Goal: Task Accomplishment & Management: Manage account settings

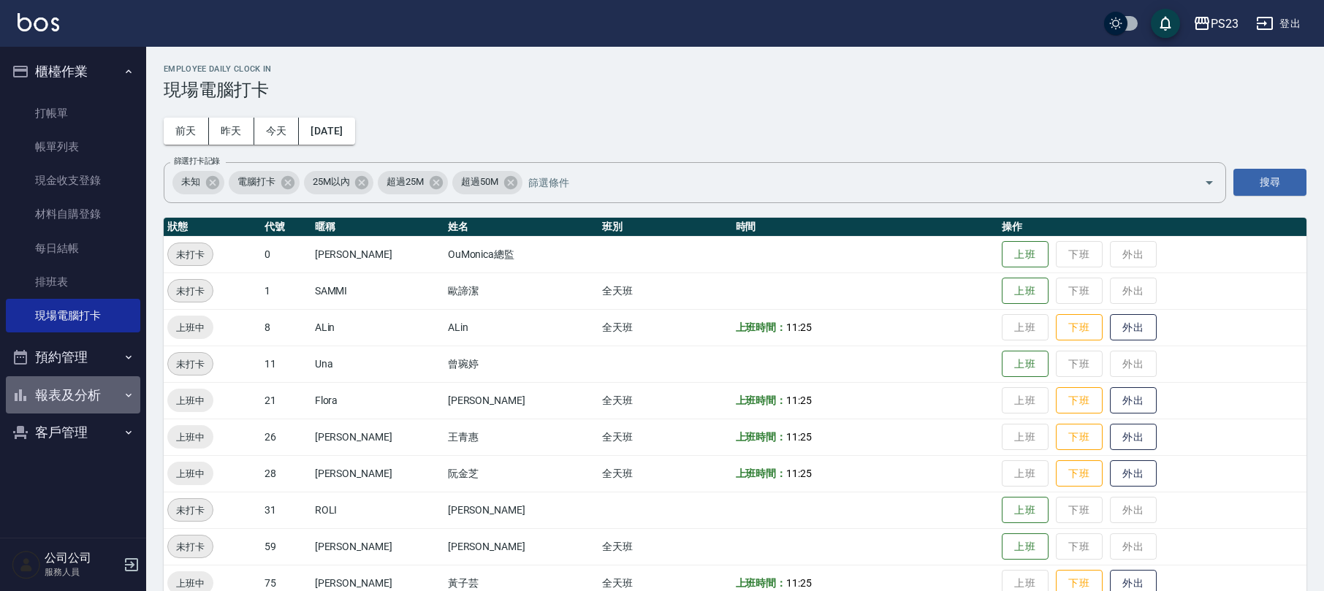
drag, startPoint x: 74, startPoint y: 384, endPoint x: 74, endPoint y: 393, distance: 8.8
click at [74, 390] on button "報表及分析" at bounding box center [73, 395] width 134 height 38
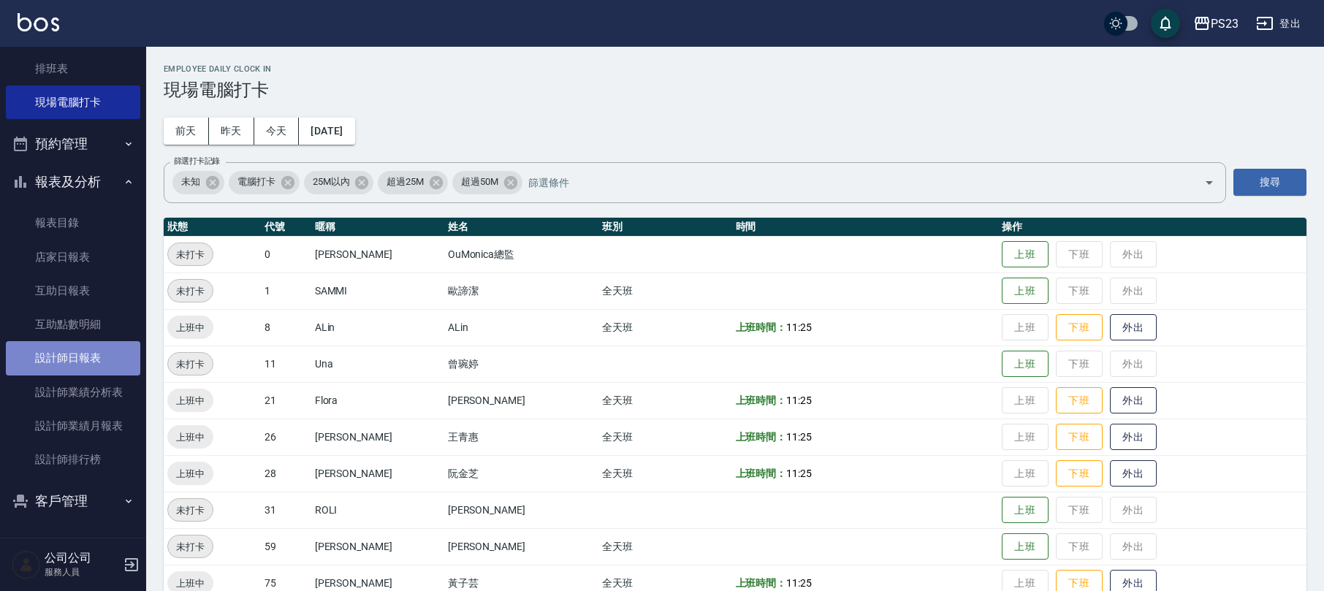
click at [82, 364] on link "設計師日報表" at bounding box center [73, 358] width 134 height 34
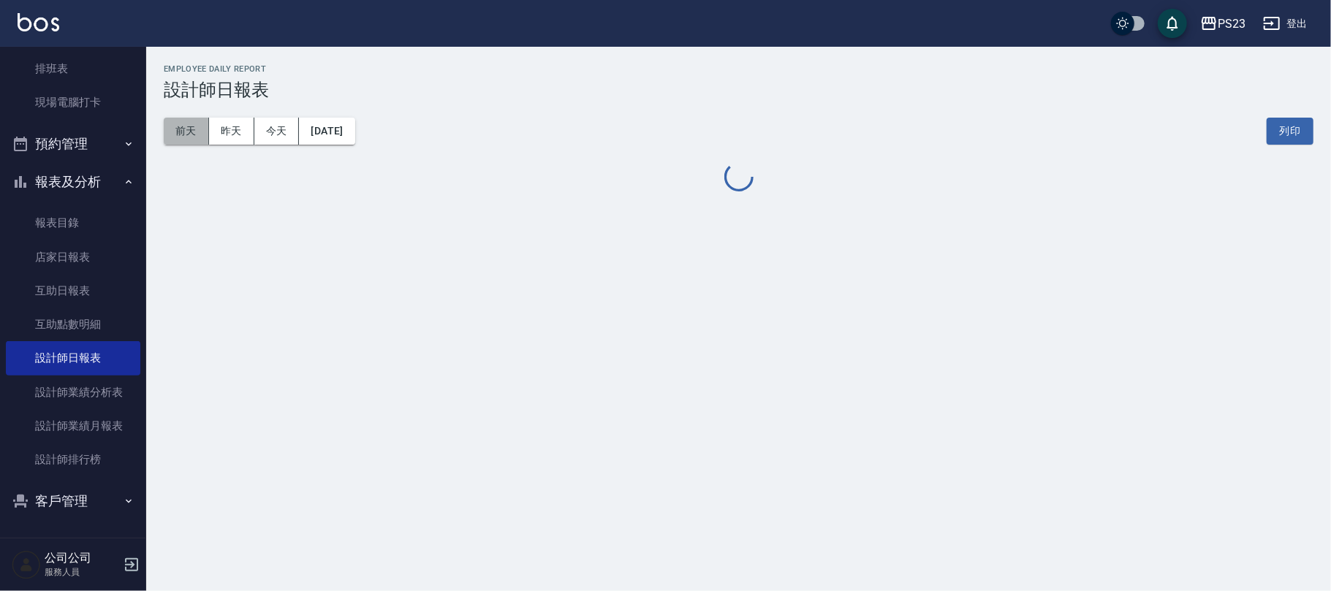
click at [197, 135] on button "前天" at bounding box center [186, 131] width 45 height 27
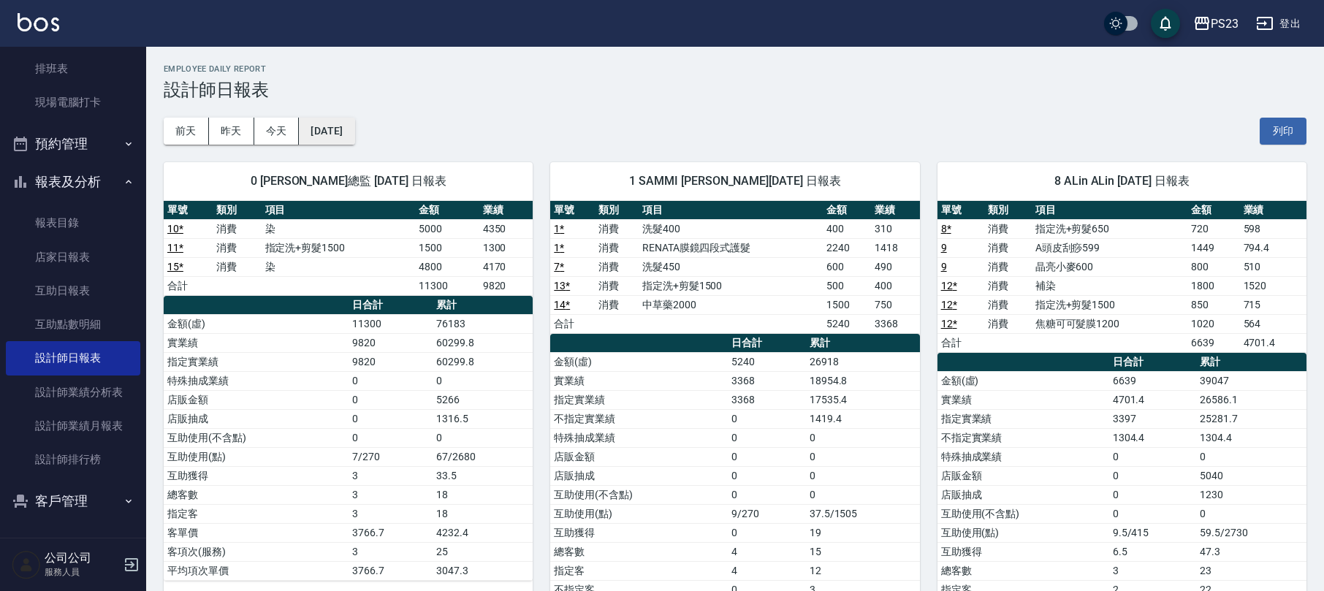
click at [335, 137] on button "2025/10/09" at bounding box center [327, 131] width 56 height 27
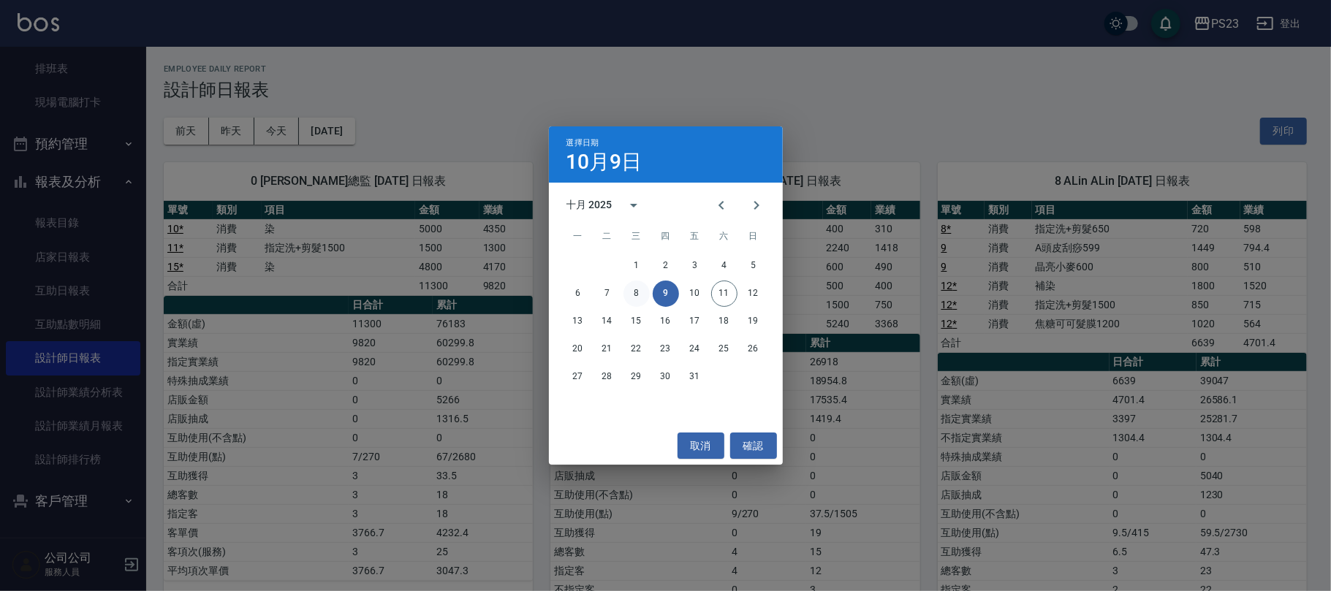
click at [631, 298] on button "8" at bounding box center [636, 294] width 26 height 26
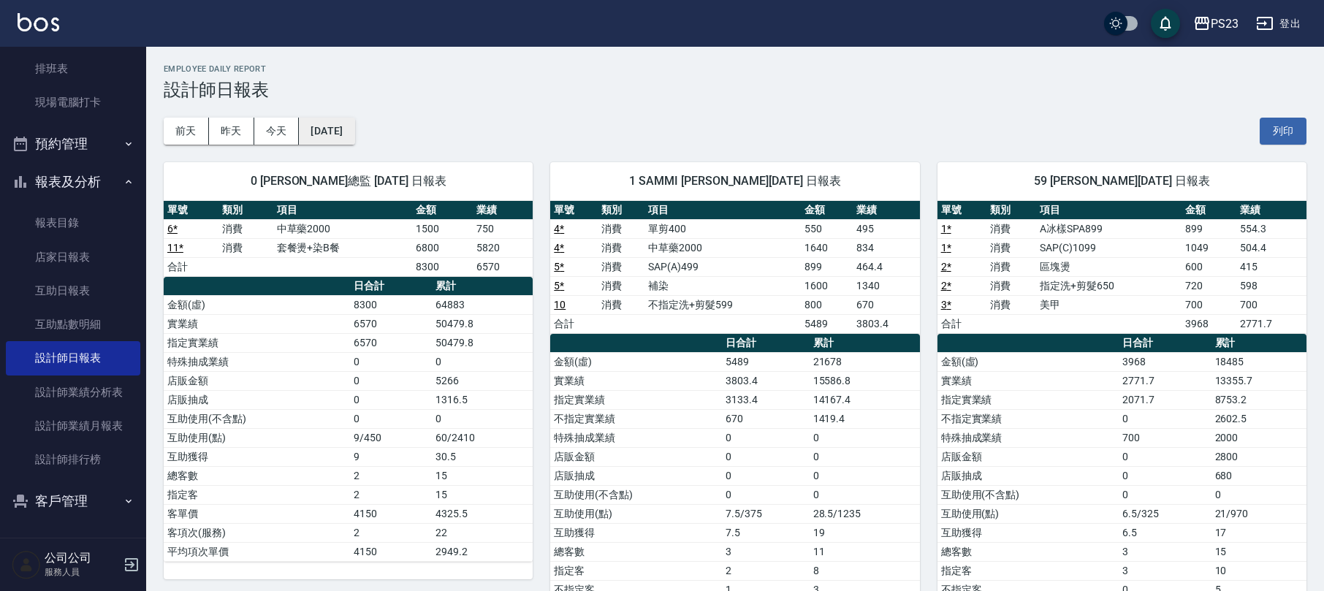
click at [314, 123] on button "2025/10/08" at bounding box center [327, 131] width 56 height 27
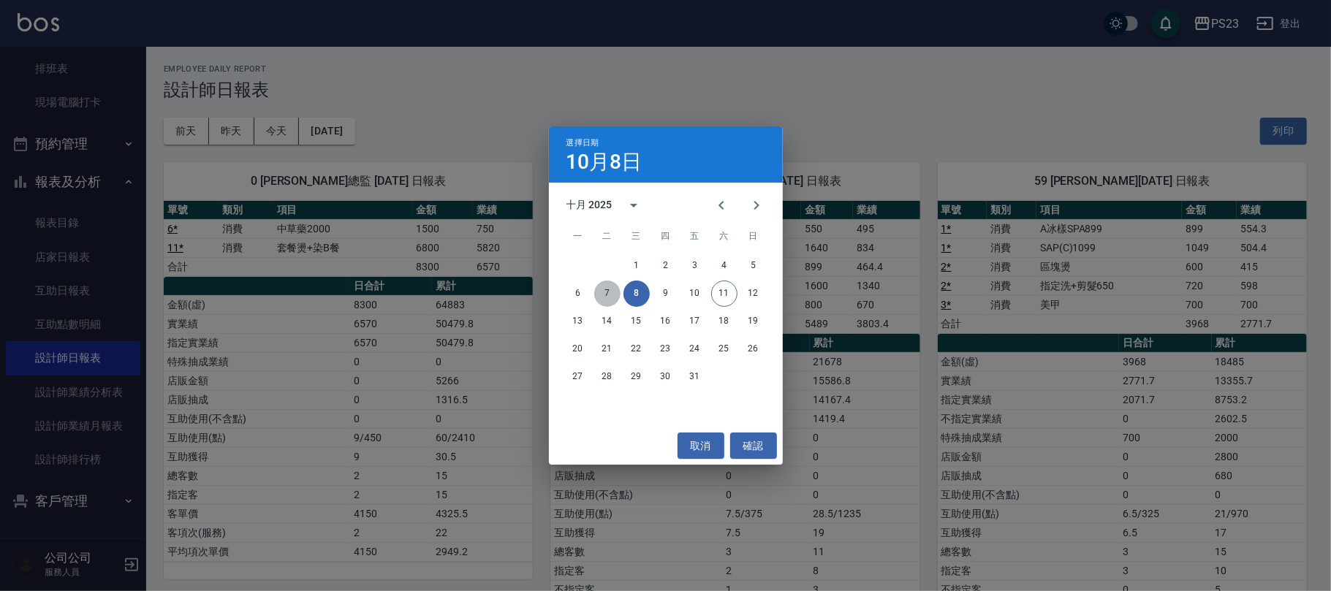
click at [597, 290] on button "7" at bounding box center [607, 294] width 26 height 26
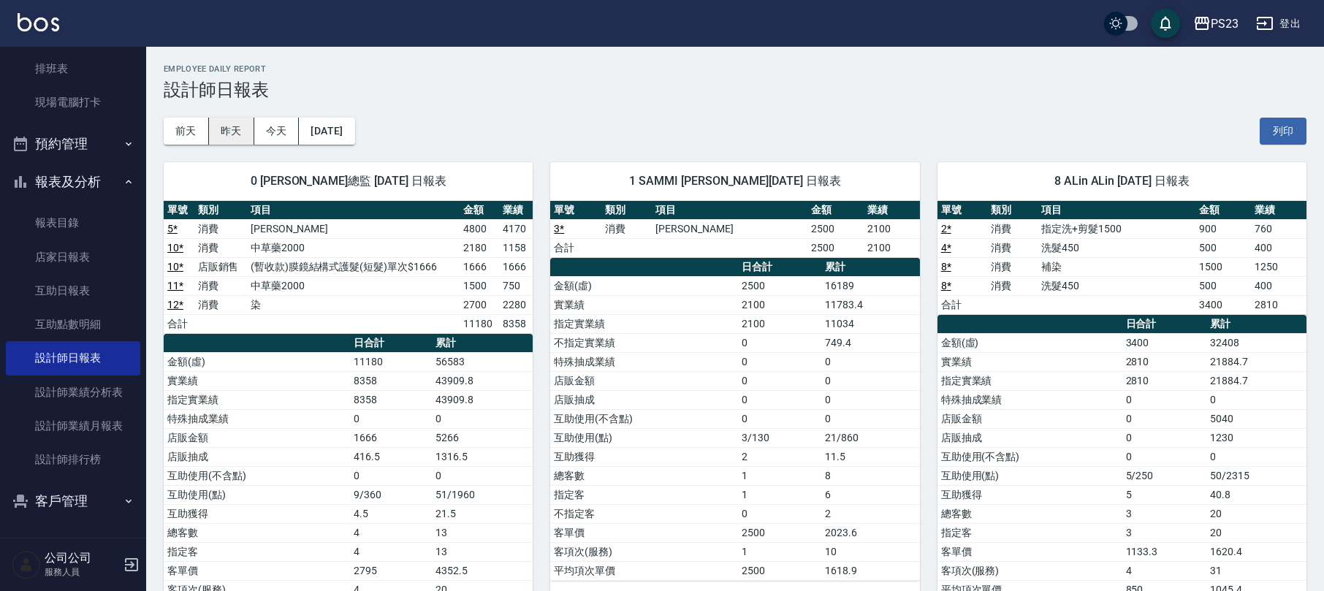
click at [223, 127] on button "昨天" at bounding box center [231, 131] width 45 height 27
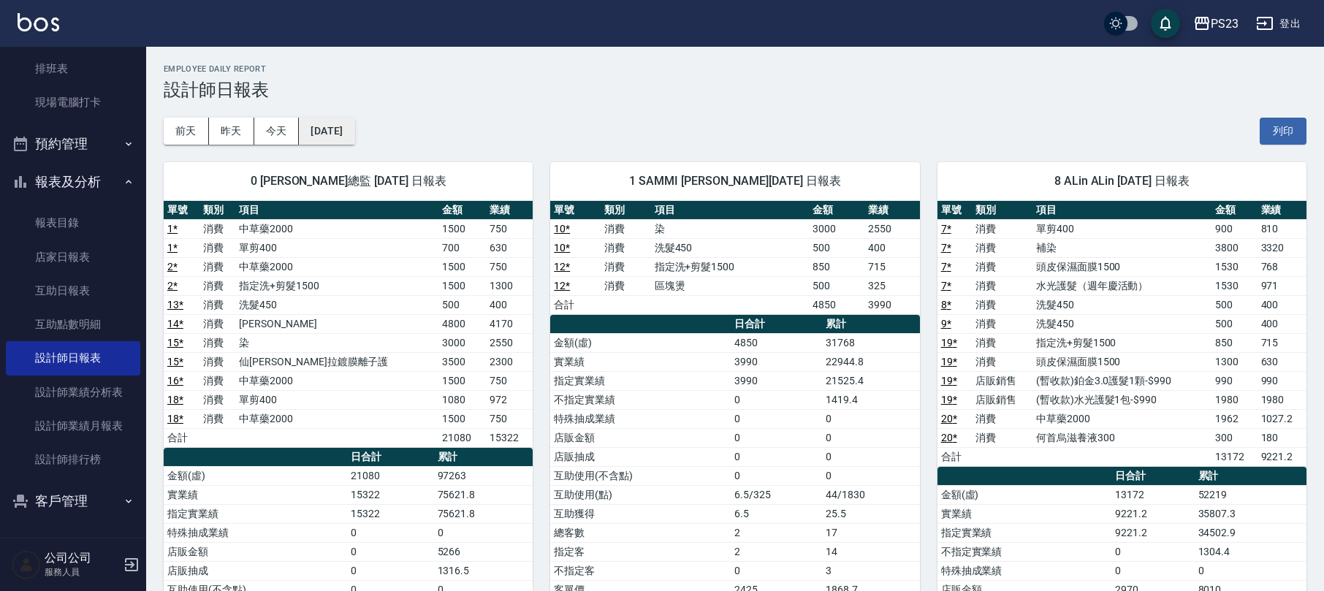
click at [343, 137] on button "2025/10/10" at bounding box center [327, 131] width 56 height 27
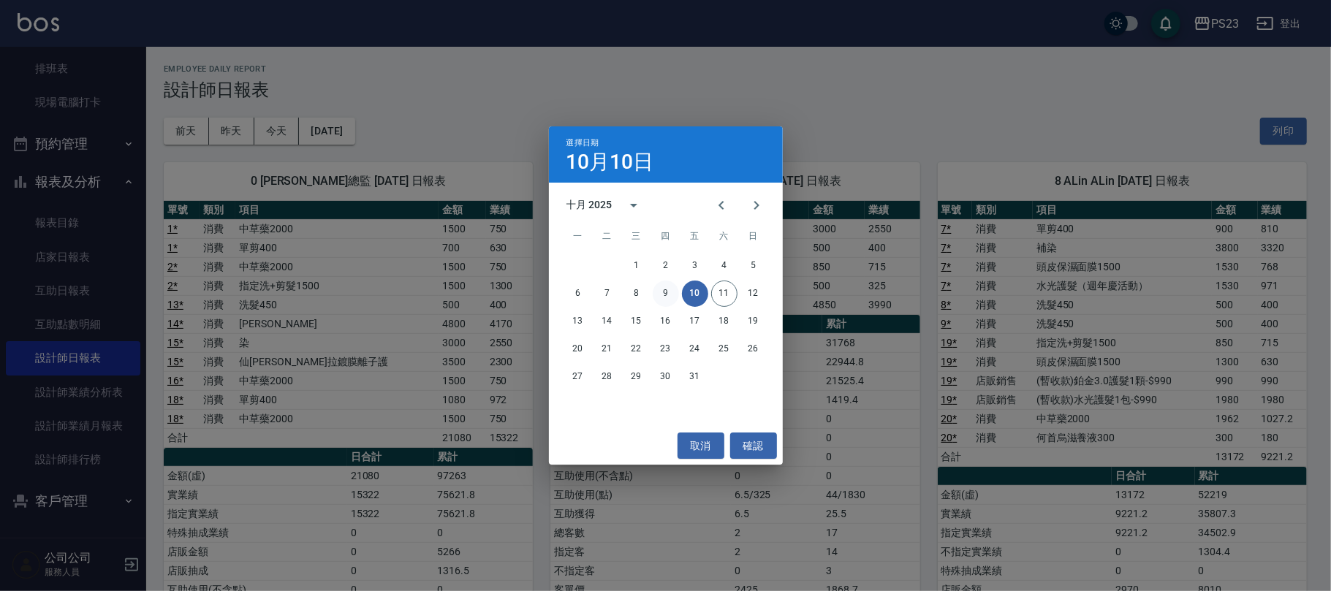
click at [670, 293] on button "9" at bounding box center [666, 294] width 26 height 26
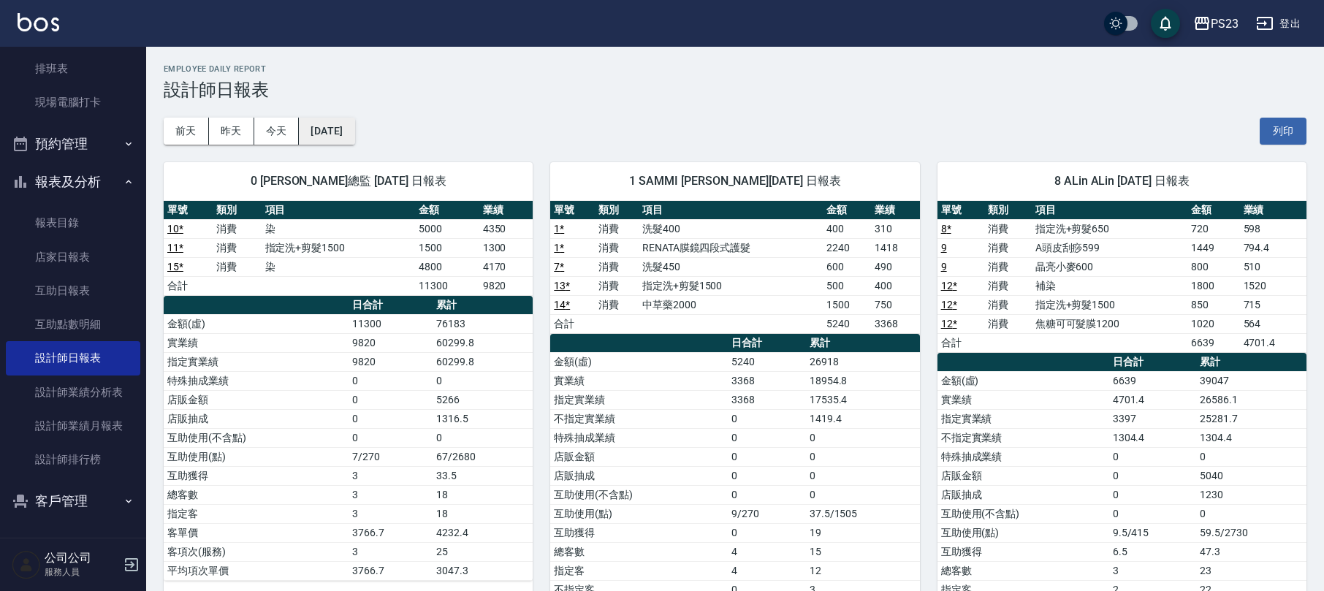
click at [333, 130] on button "2025/10/09" at bounding box center [327, 131] width 56 height 27
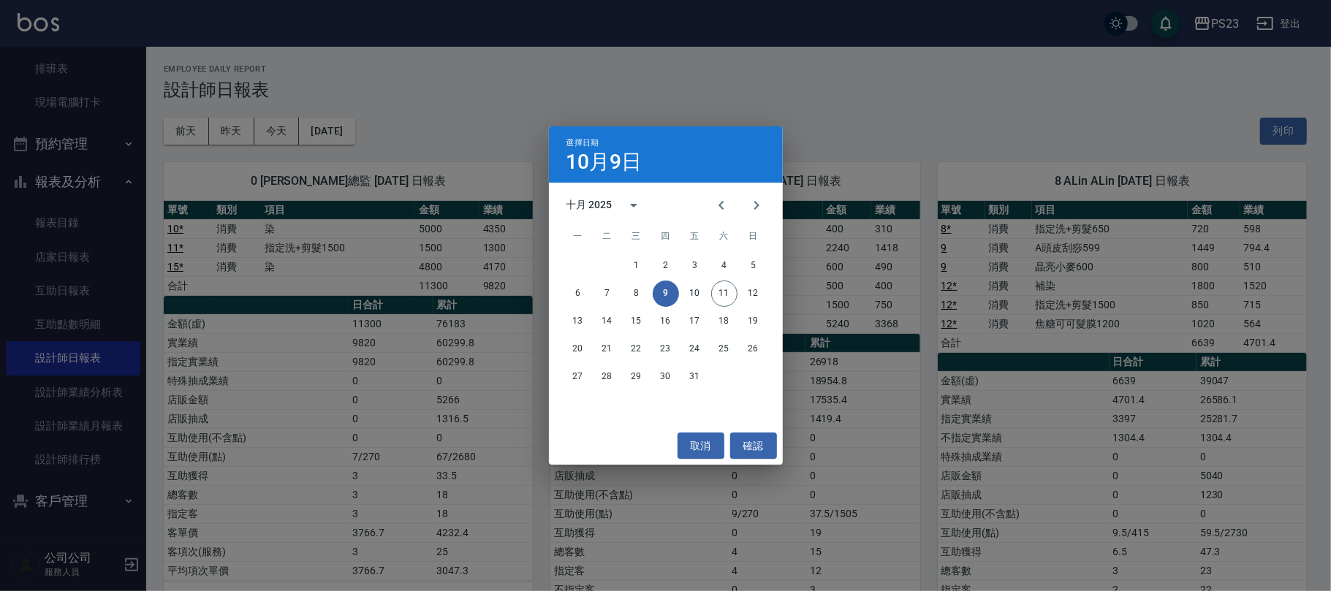
click at [623, 286] on div "6 7 8 9 10 11 12" at bounding box center [666, 294] width 234 height 26
click at [637, 299] on button "8" at bounding box center [636, 294] width 26 height 26
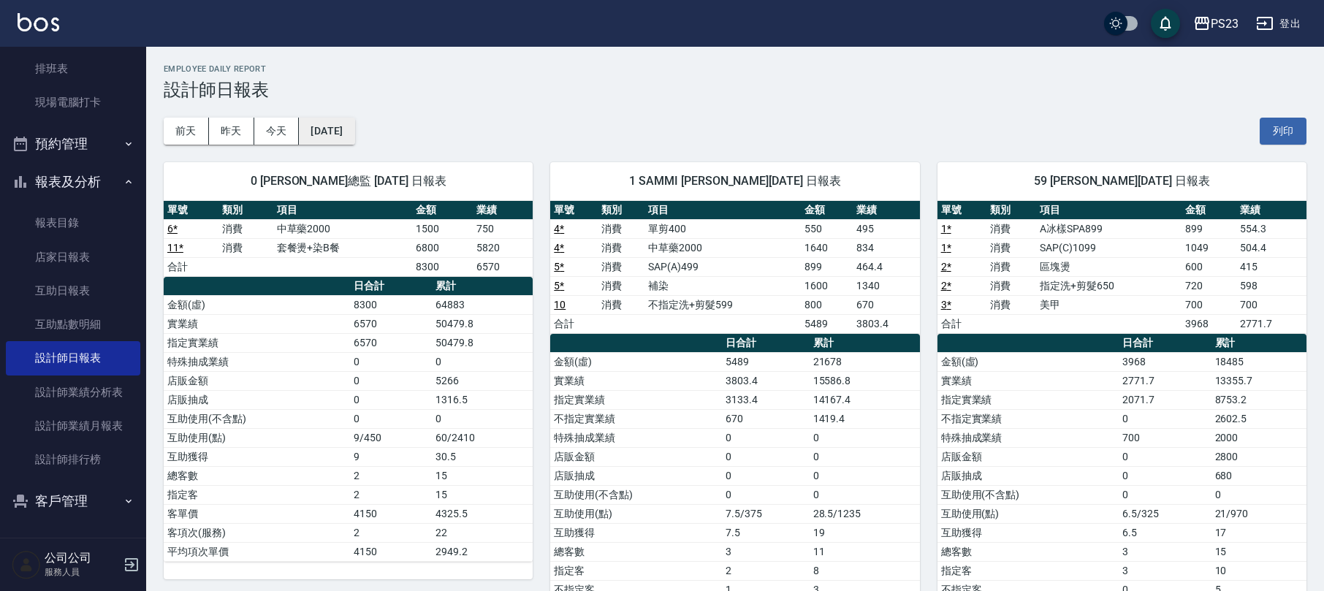
click at [331, 126] on button "2025/10/08" at bounding box center [327, 131] width 56 height 27
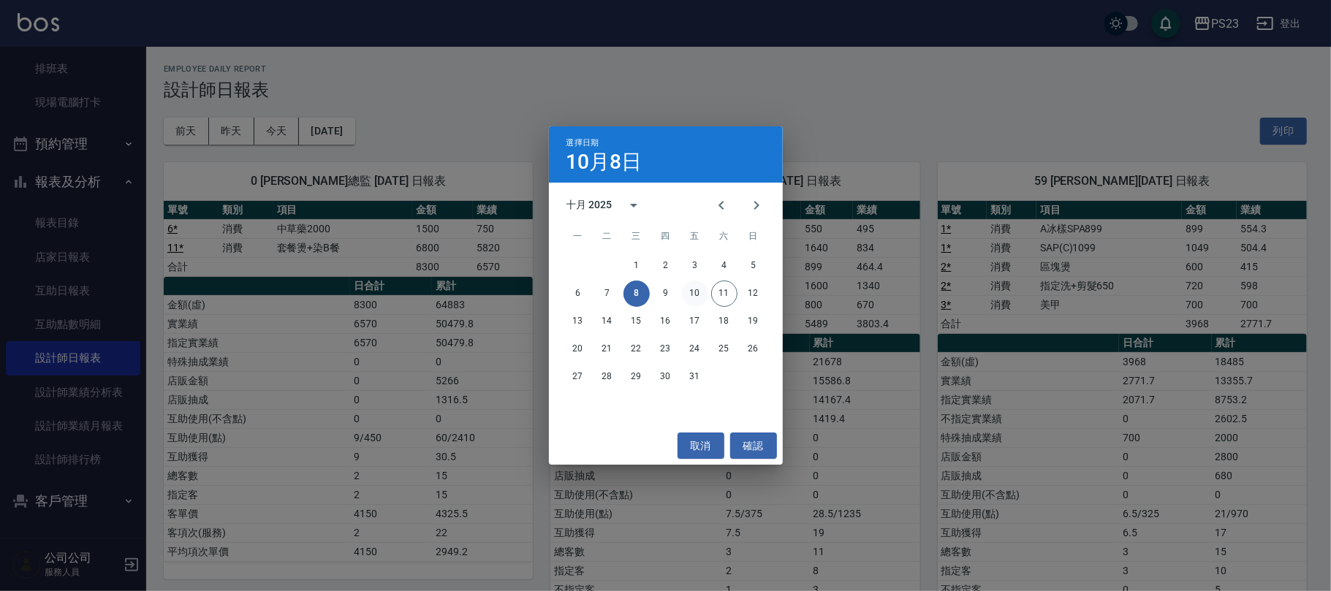
click at [705, 288] on button "10" at bounding box center [695, 294] width 26 height 26
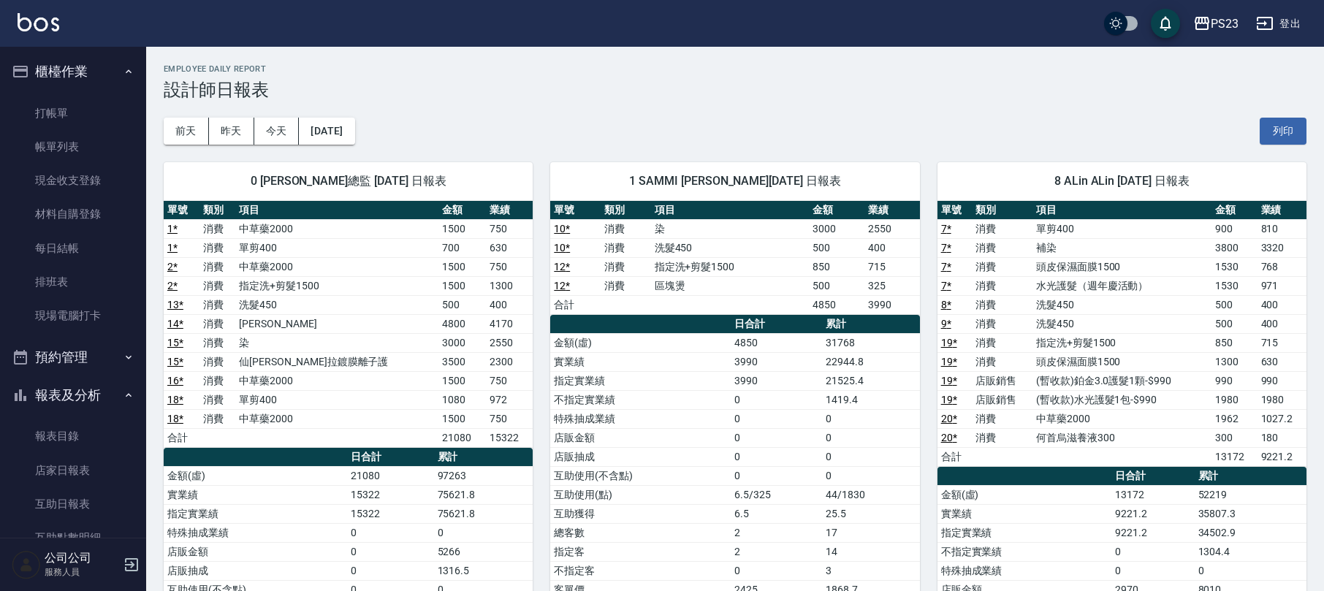
click at [94, 70] on button "櫃檯作業" at bounding box center [73, 72] width 134 height 38
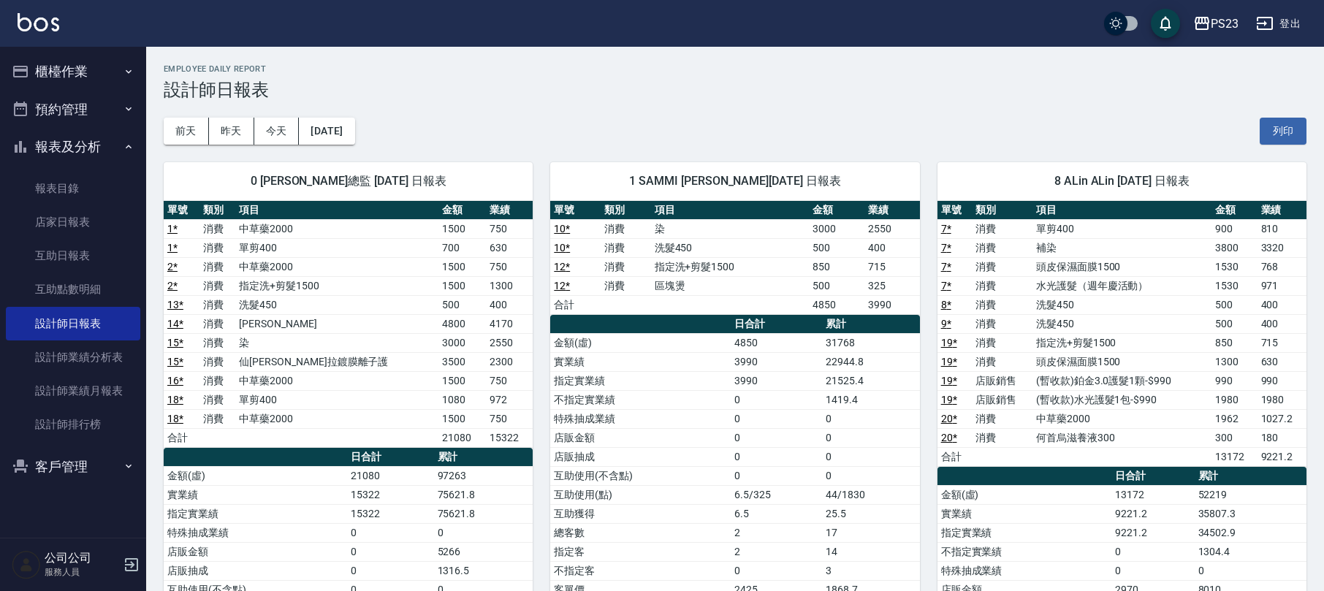
click at [86, 146] on button "報表及分析" at bounding box center [73, 147] width 134 height 38
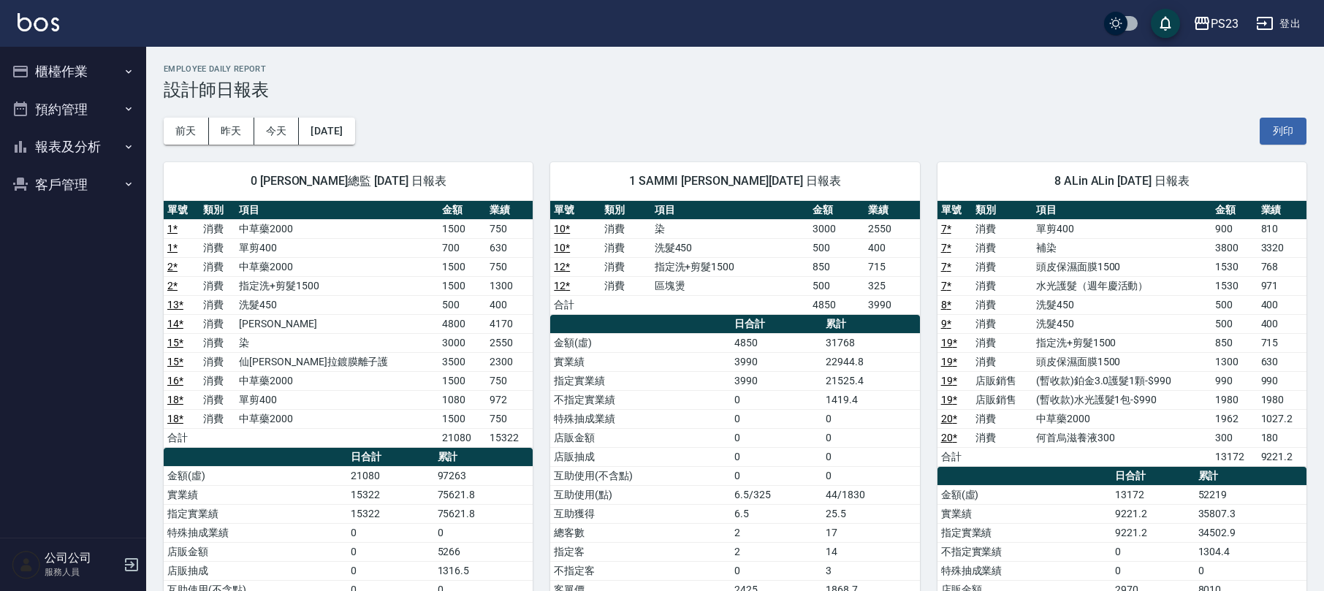
click at [83, 142] on button "報表及分析" at bounding box center [73, 147] width 134 height 38
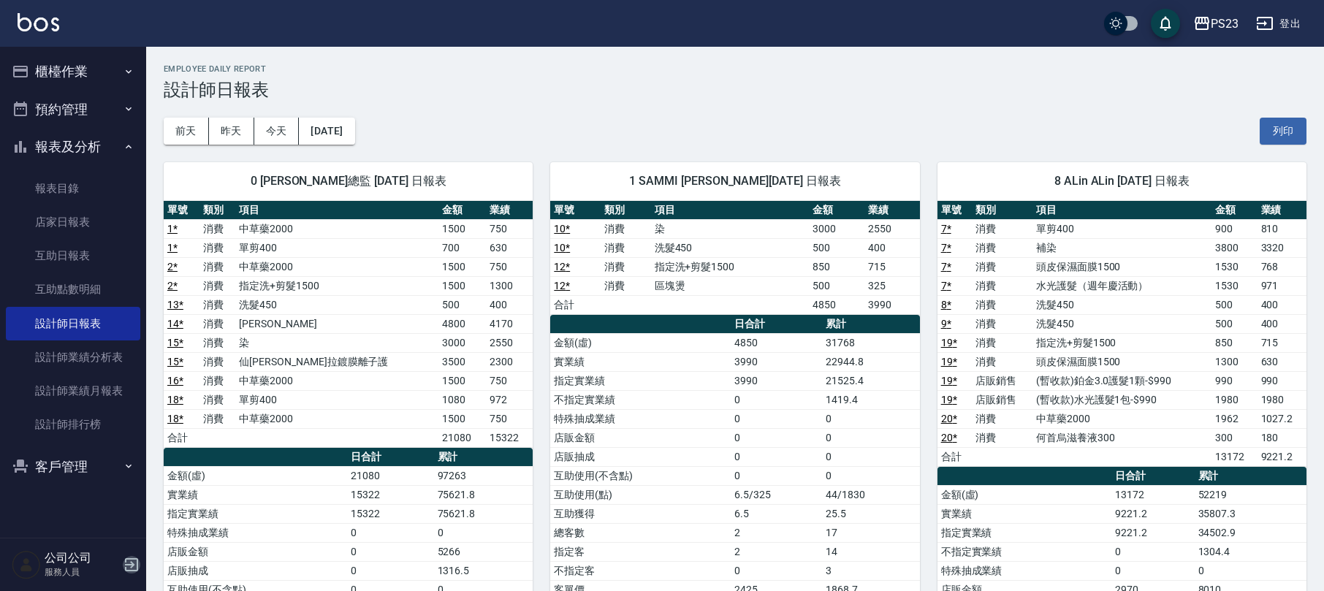
click at [135, 567] on icon "button" at bounding box center [132, 565] width 18 height 18
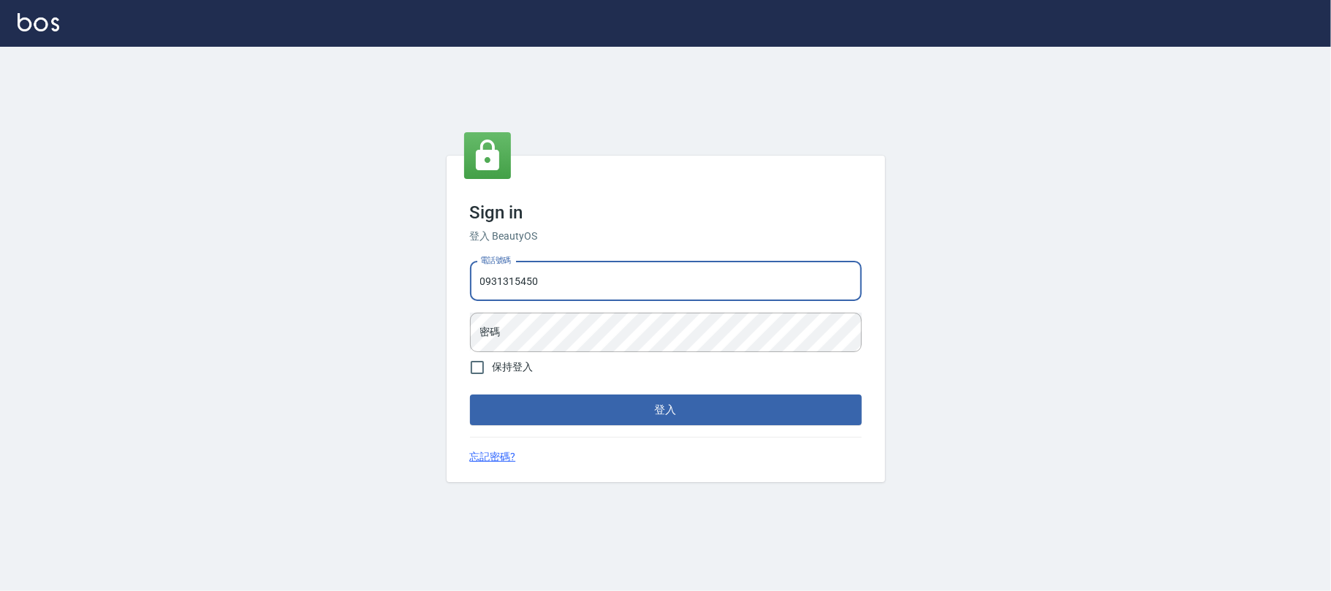
type input "0931315450"
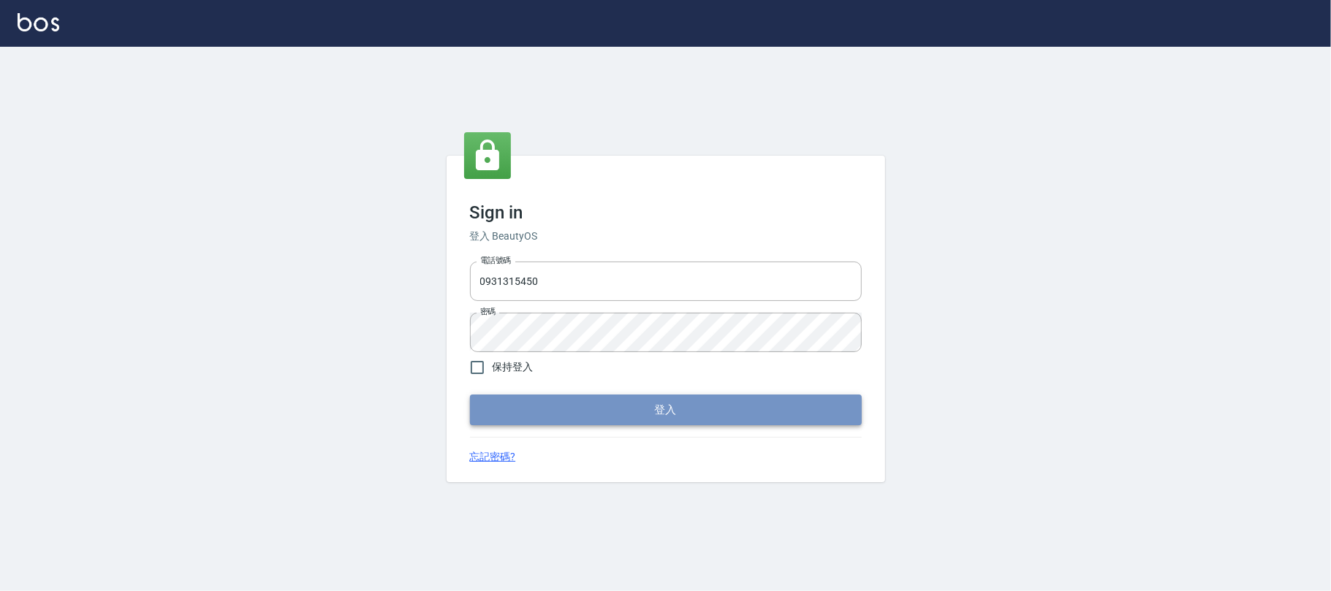
click at [571, 409] on button "登入" at bounding box center [666, 410] width 392 height 31
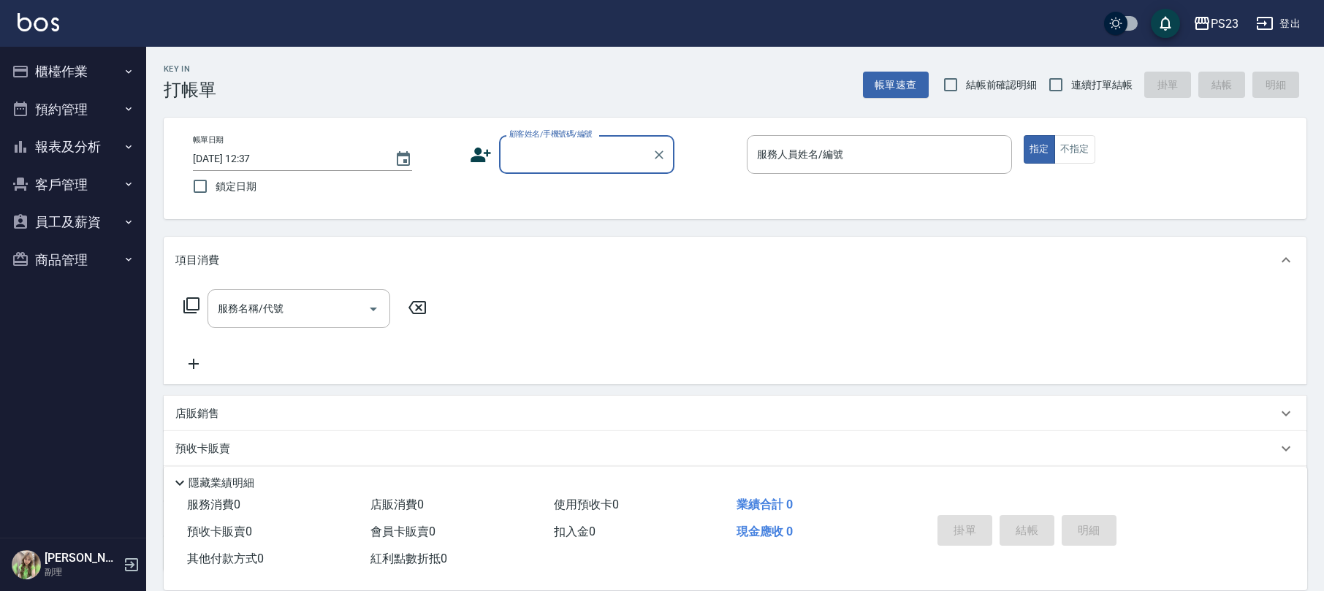
click at [80, 224] on button "員工及薪資" at bounding box center [73, 222] width 134 height 38
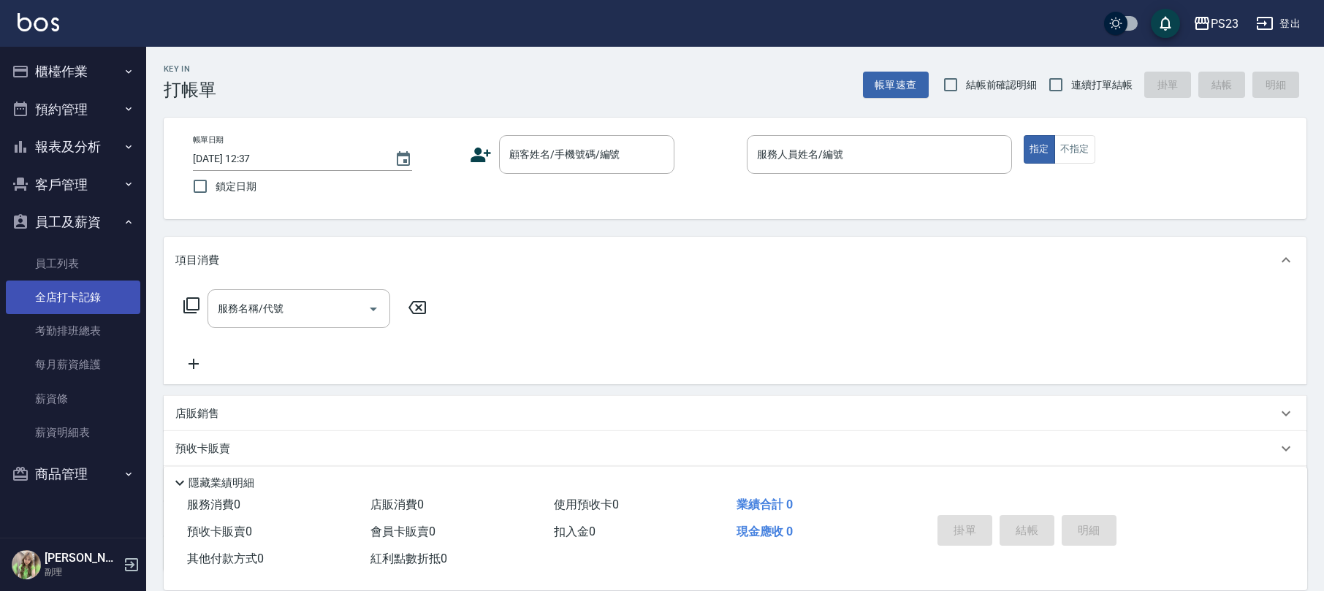
click at [91, 292] on link "全店打卡記錄" at bounding box center [73, 298] width 134 height 34
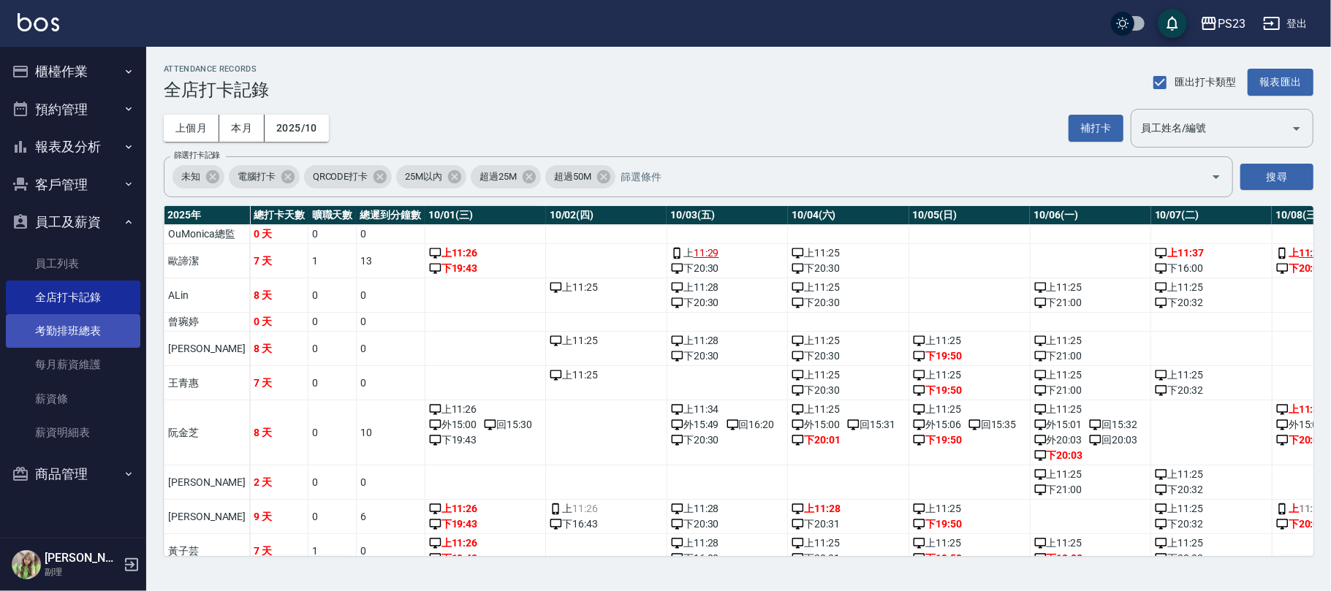
click at [88, 328] on link "考勤排班總表" at bounding box center [73, 331] width 134 height 34
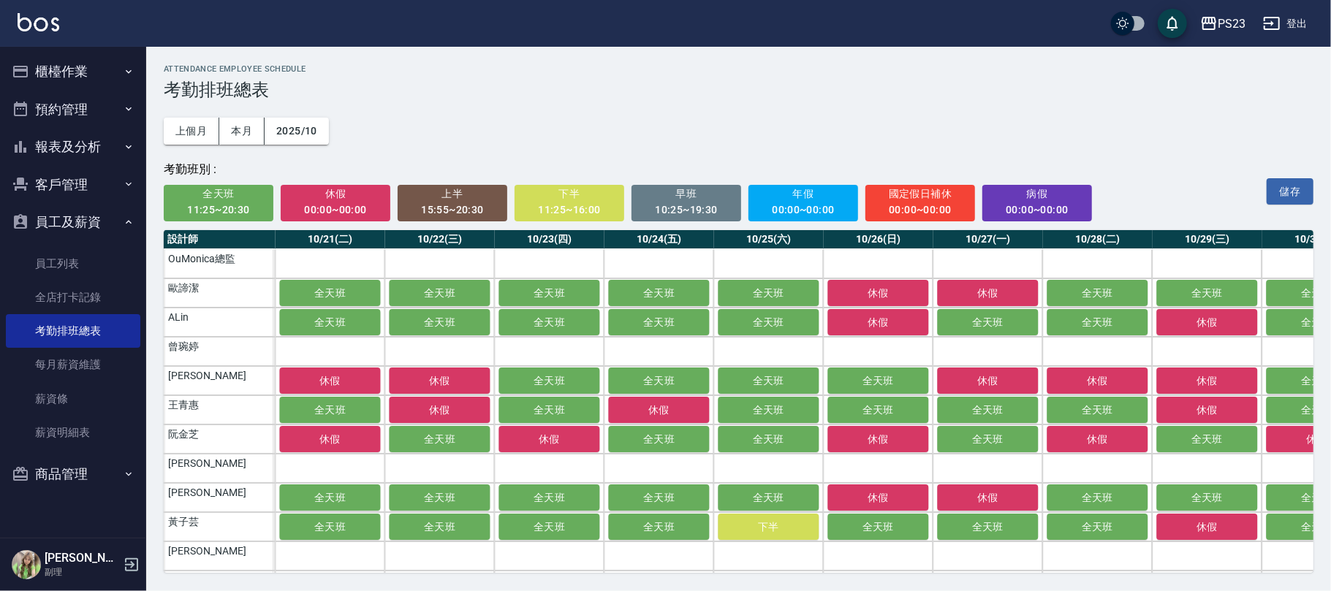
scroll to position [0, 2365]
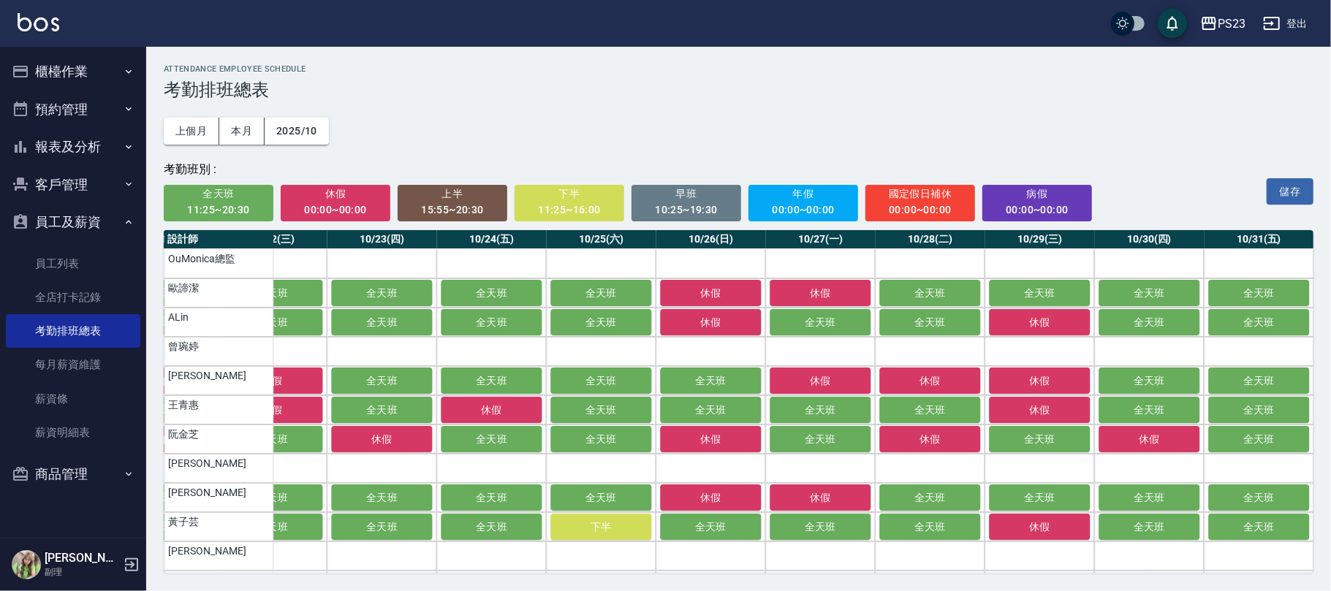
click at [323, 200] on span "休假" at bounding box center [336, 194] width 90 height 18
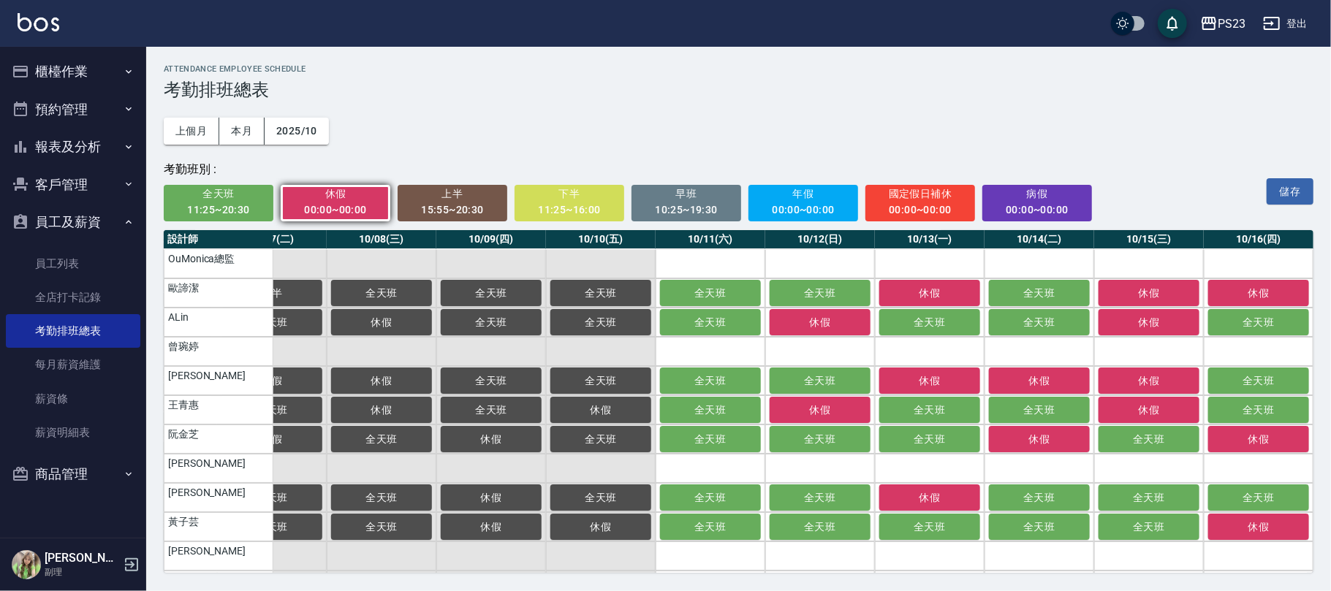
scroll to position [0, 889]
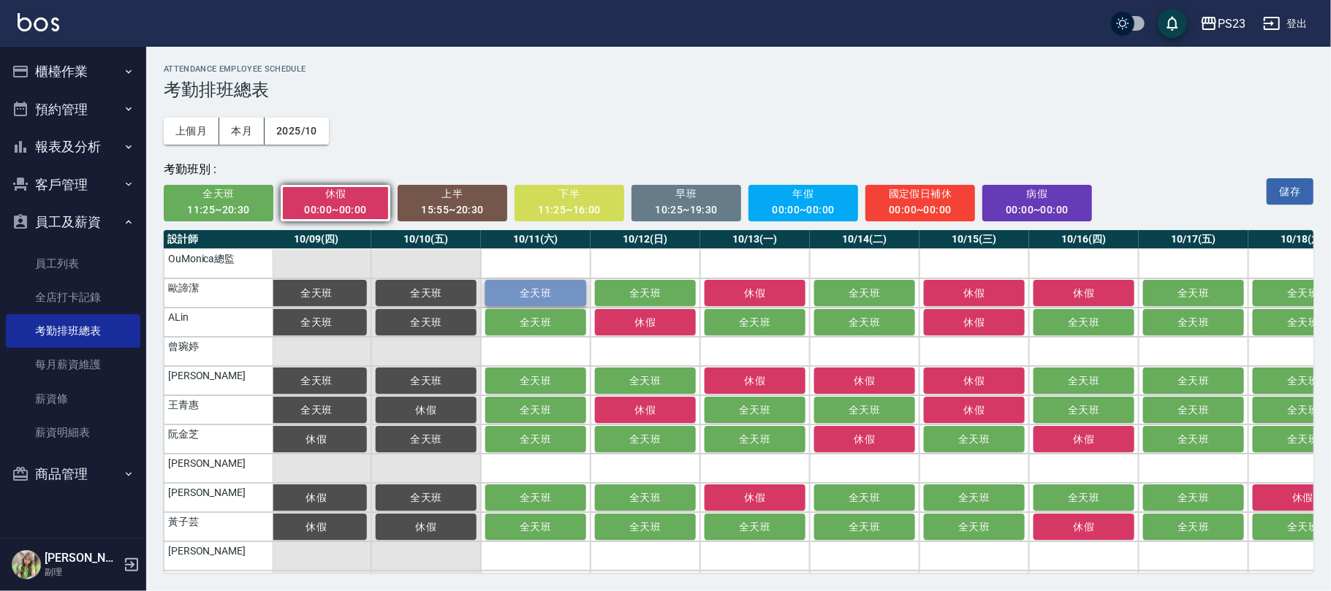
click at [531, 292] on span "全天班" at bounding box center [535, 293] width 73 height 12
click at [231, 209] on div "11:25~20:30" at bounding box center [219, 210] width 90 height 18
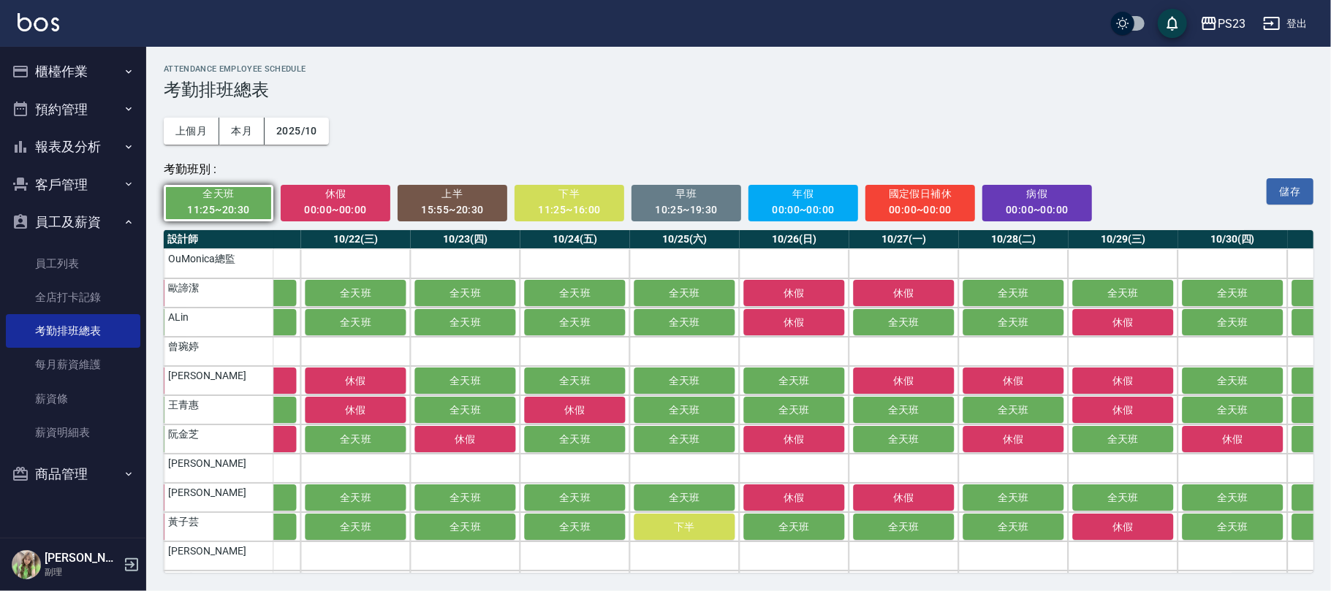
scroll to position [0, 2365]
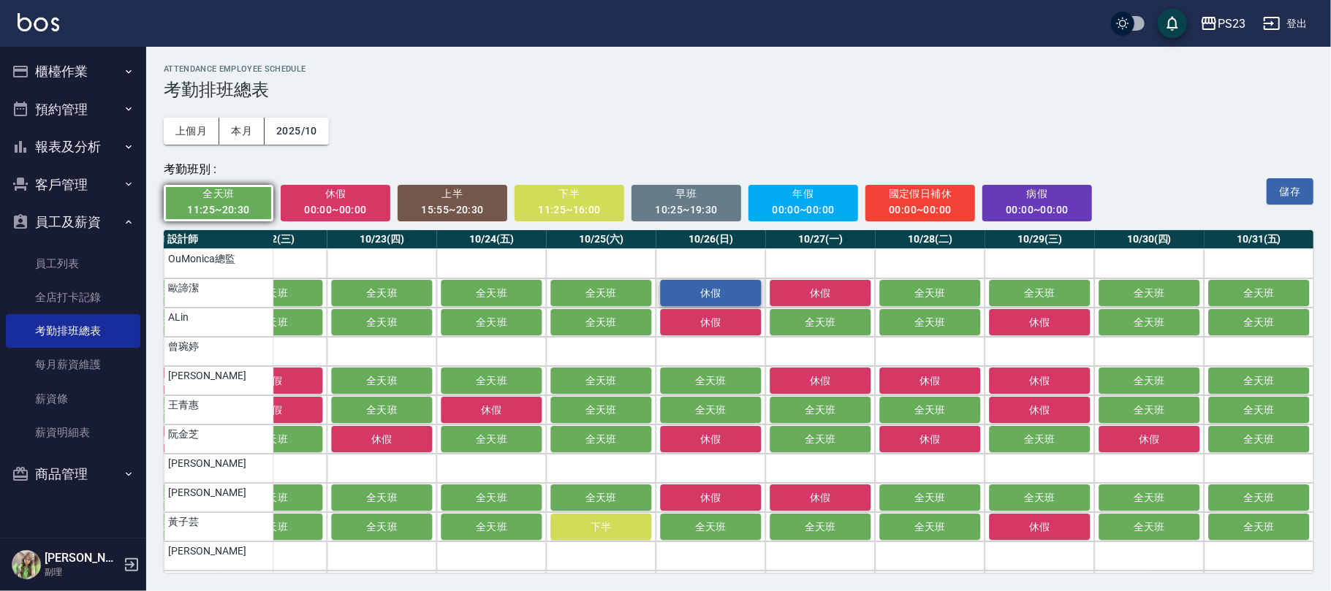
click at [690, 292] on span "休假" at bounding box center [710, 293] width 73 height 12
click at [1302, 182] on button "儲存" at bounding box center [1290, 191] width 47 height 27
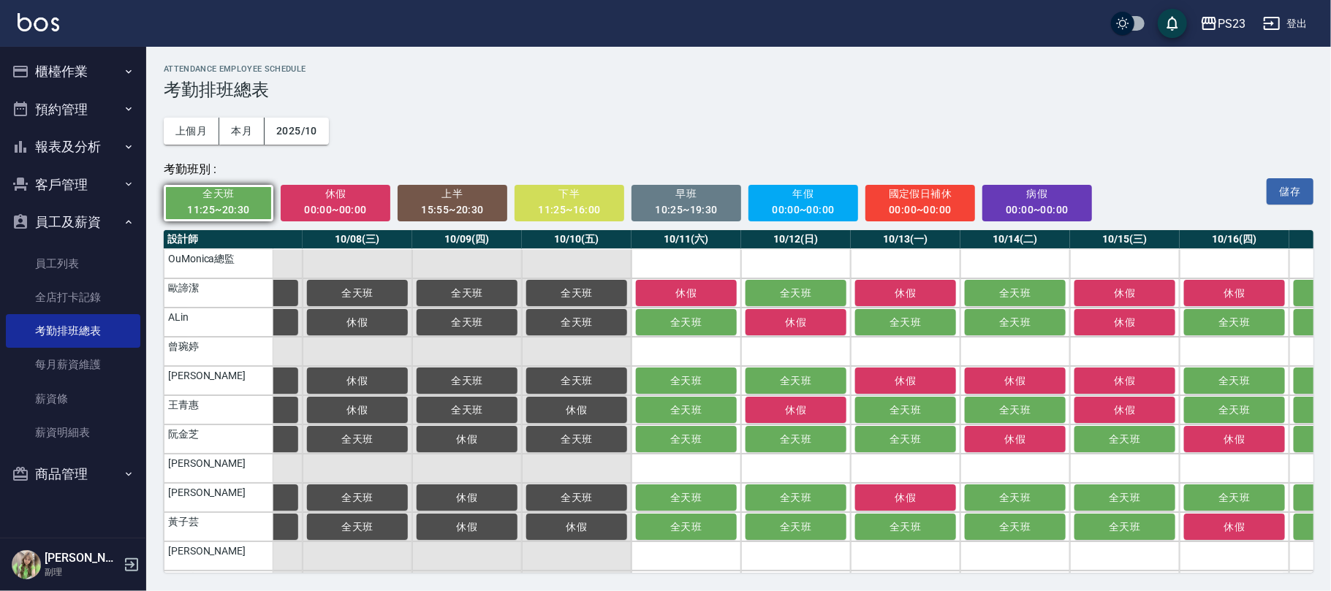
scroll to position [0, 741]
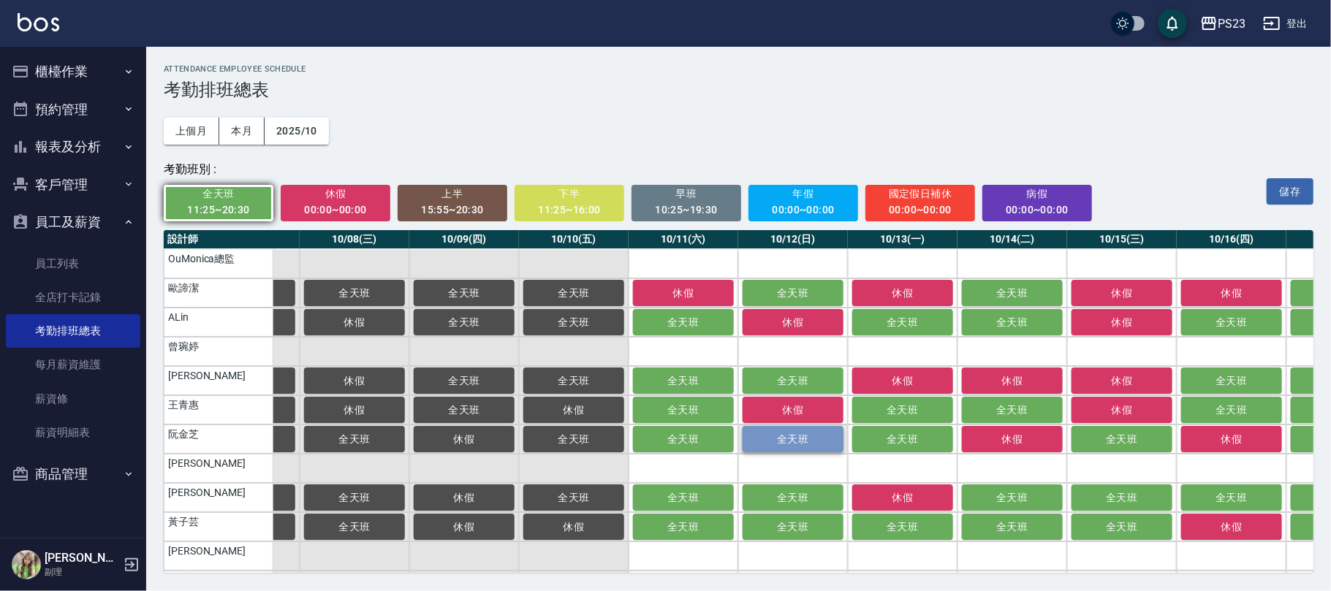
click at [791, 439] on span "全天班" at bounding box center [792, 439] width 73 height 12
click at [913, 446] on button "全天班" at bounding box center [902, 439] width 101 height 26
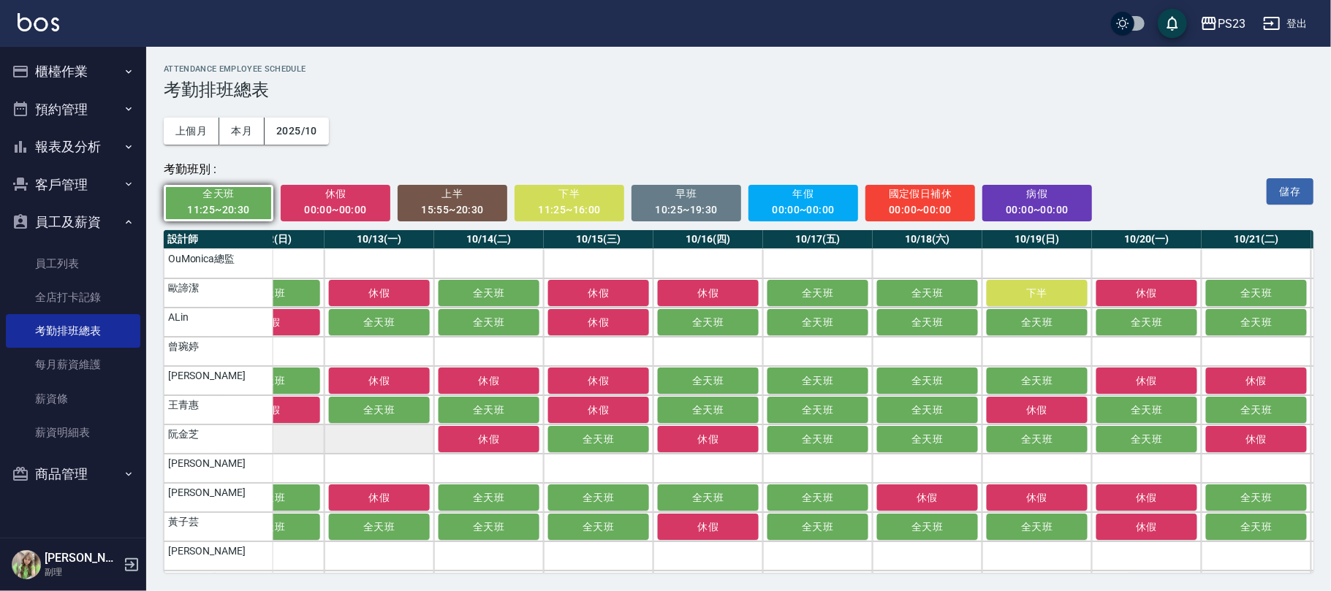
scroll to position [0, 1296]
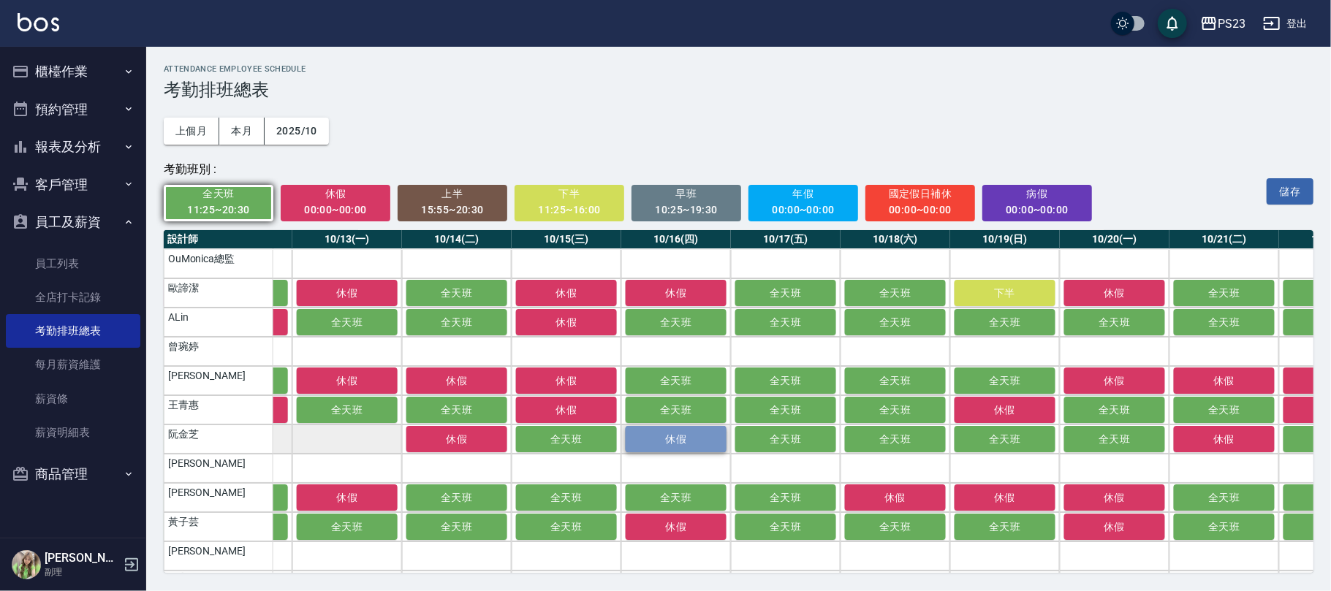
click at [665, 444] on span "休假" at bounding box center [675, 439] width 73 height 12
click at [463, 436] on span "休假" at bounding box center [456, 439] width 73 height 12
click at [671, 440] on span "全天班" at bounding box center [675, 439] width 73 height 12
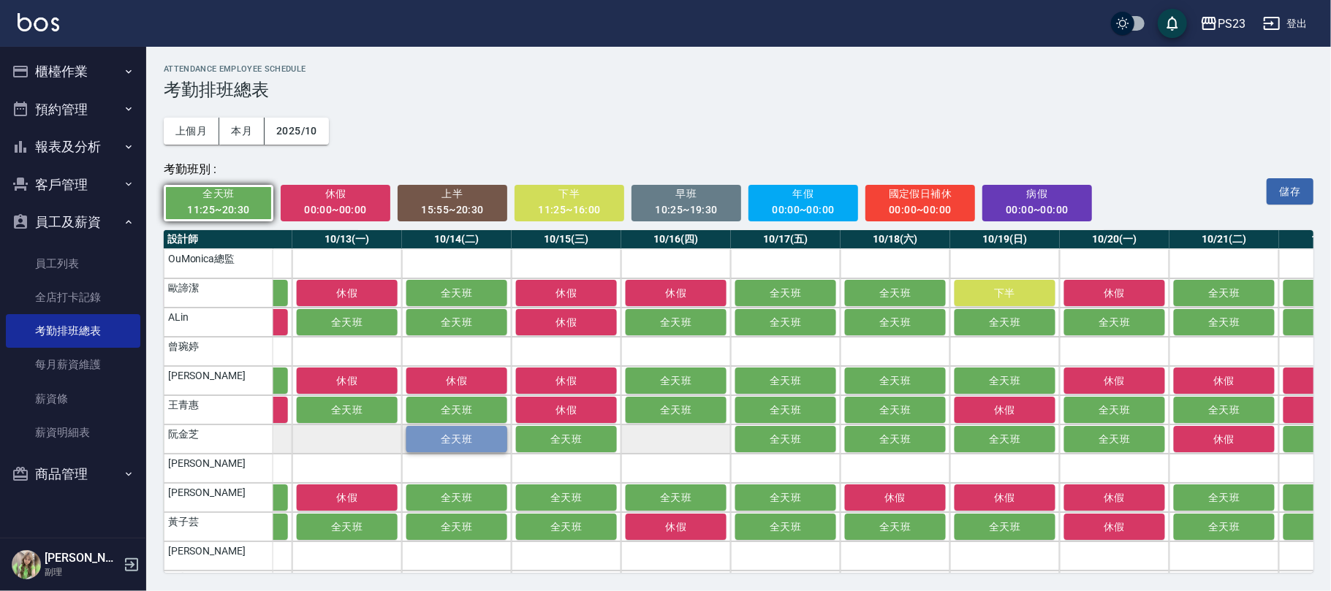
click at [479, 439] on span "全天班" at bounding box center [456, 439] width 73 height 12
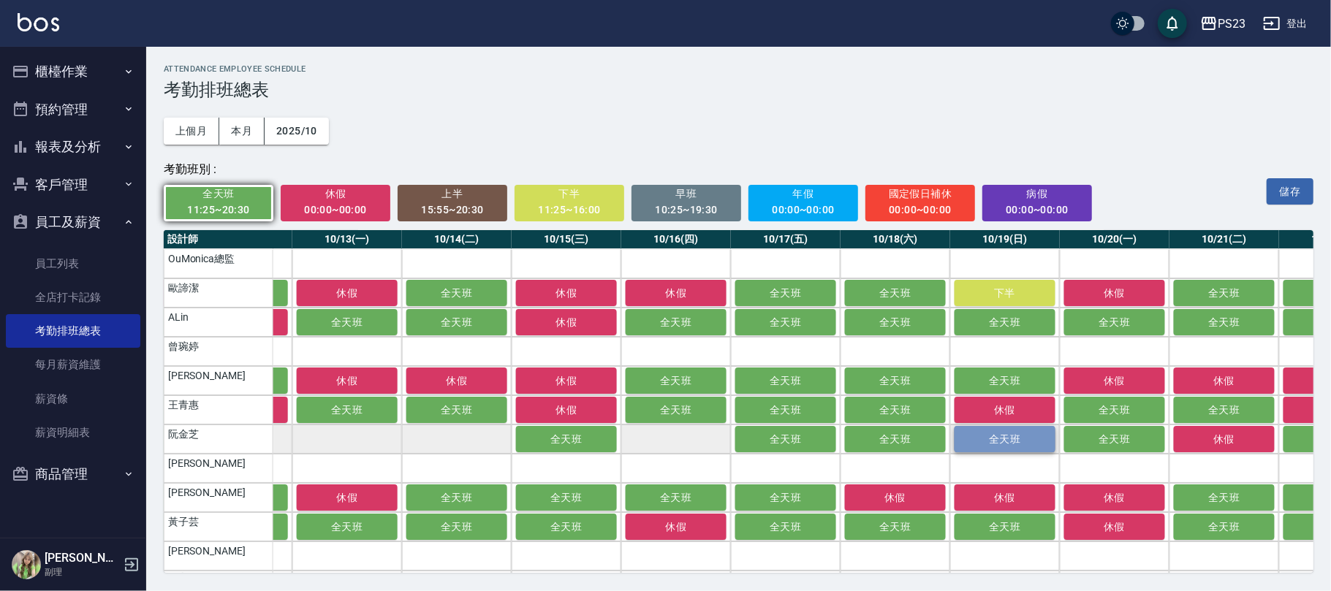
click at [1006, 442] on span "全天班" at bounding box center [1004, 439] width 73 height 12
click at [1130, 441] on span "全天班" at bounding box center [1114, 439] width 73 height 12
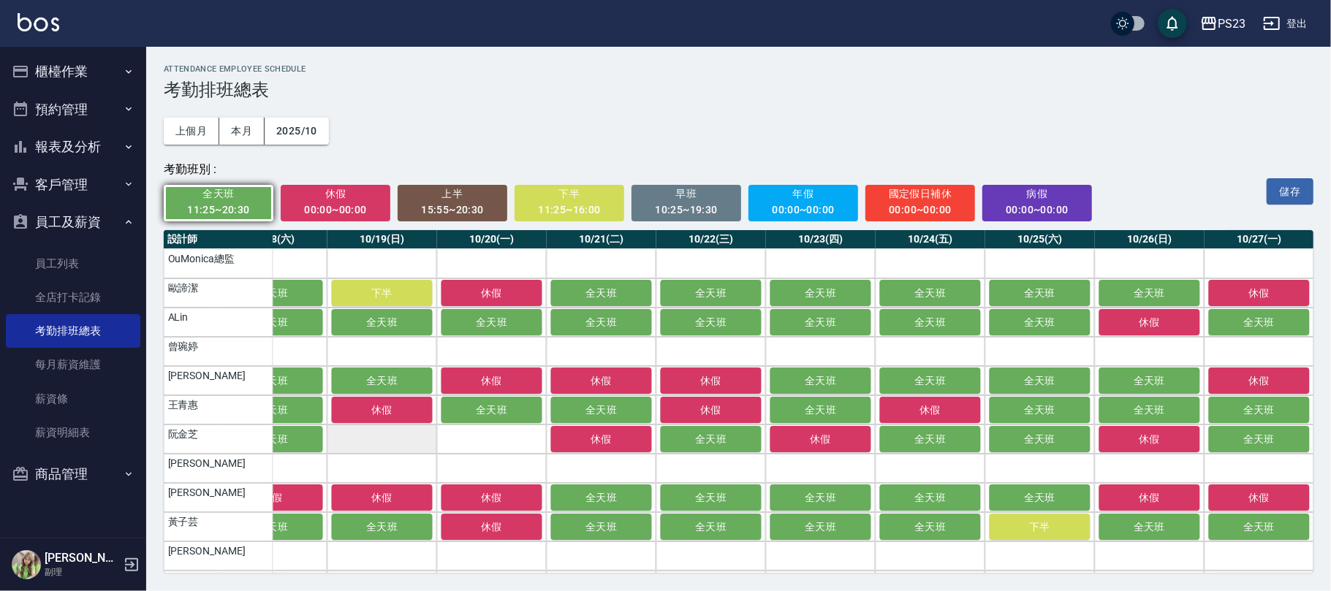
scroll to position [0, 1940]
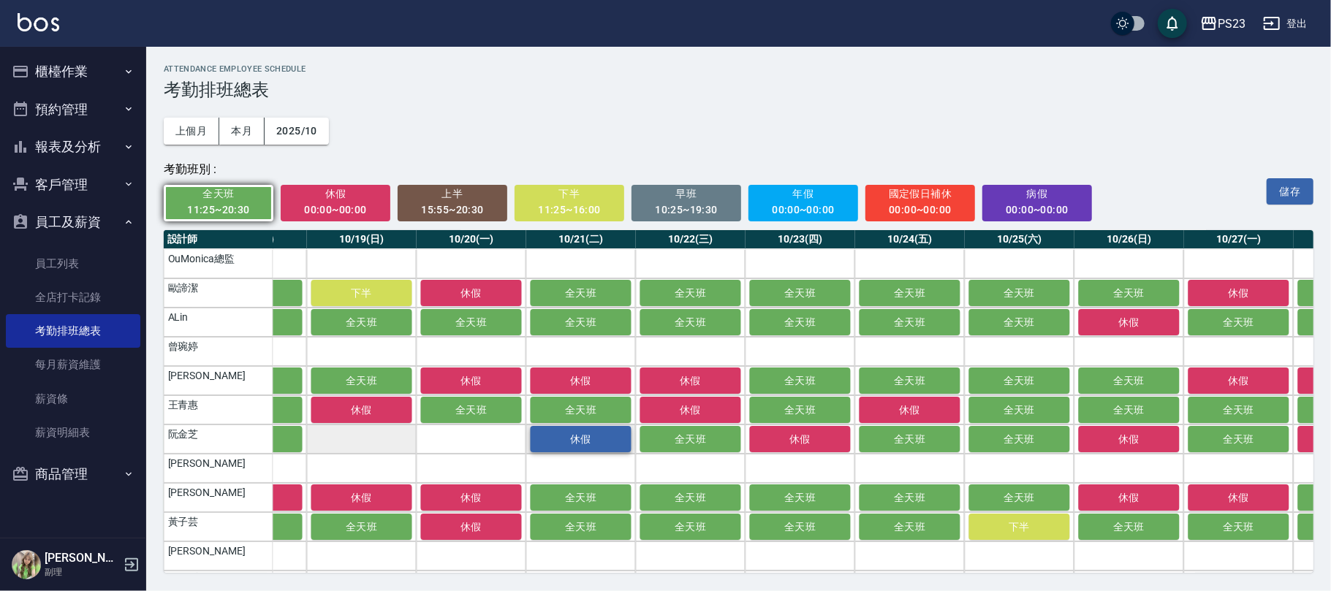
click at [585, 433] on button "休假" at bounding box center [581, 439] width 101 height 26
click at [585, 433] on button "全天班" at bounding box center [581, 439] width 101 height 26
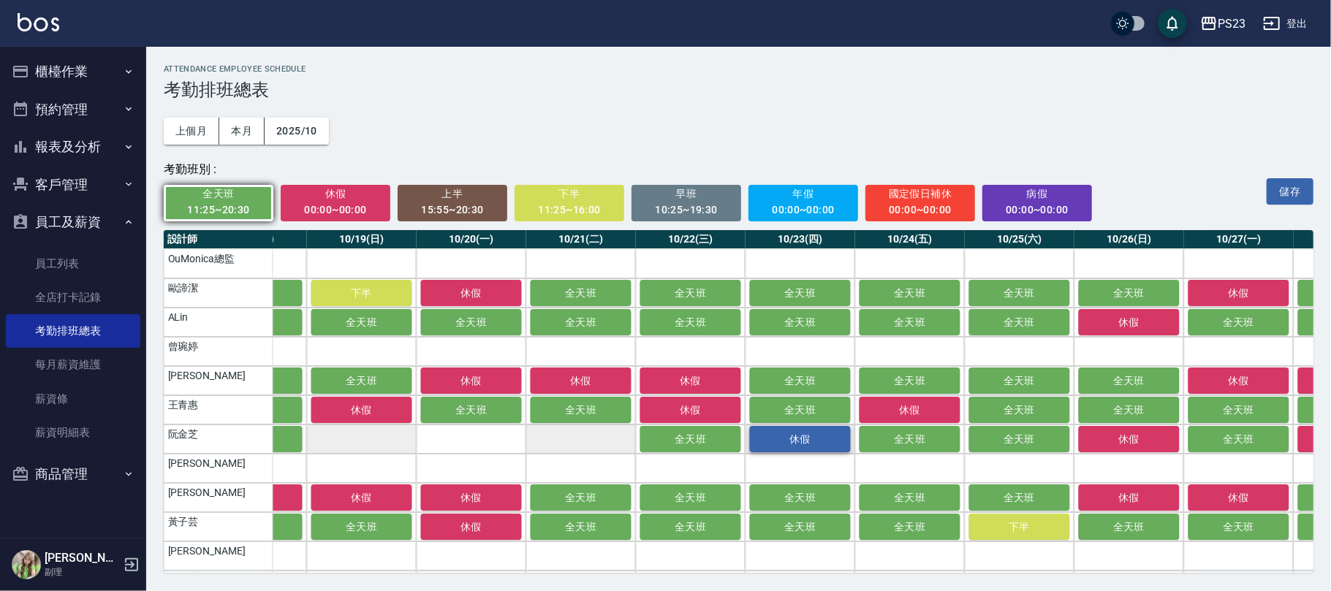
click at [826, 448] on button "休假" at bounding box center [800, 439] width 101 height 26
click at [820, 443] on span "全天班" at bounding box center [800, 439] width 73 height 12
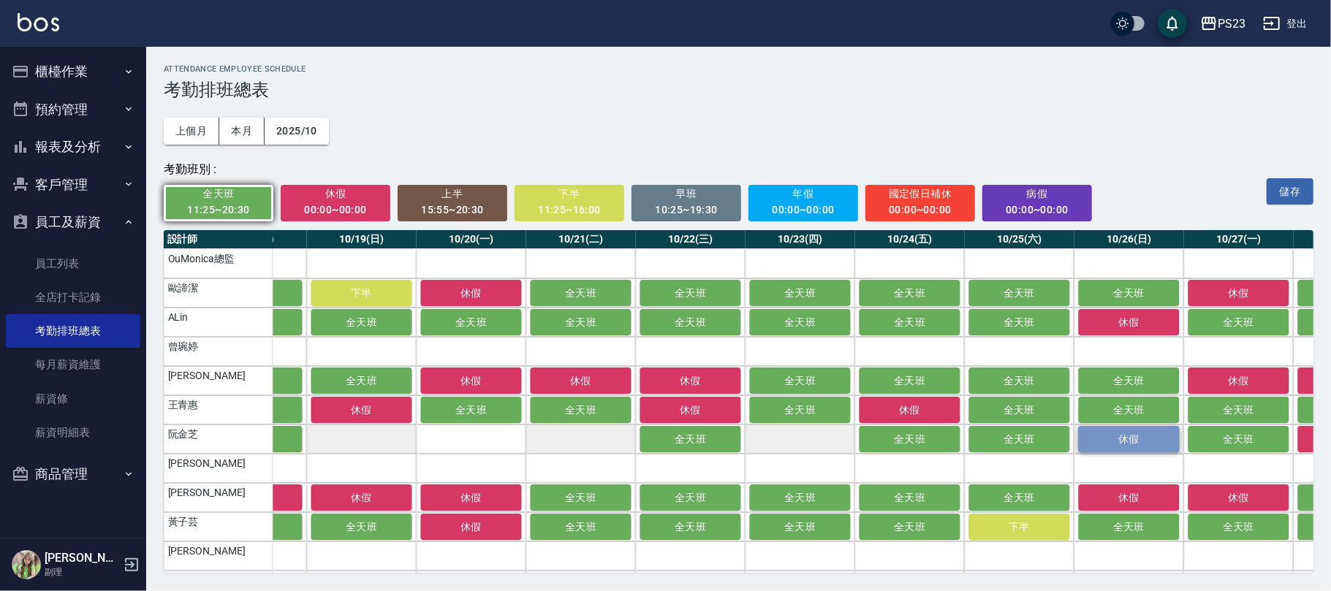
click at [1120, 438] on span "休假" at bounding box center [1129, 439] width 73 height 12
click at [1120, 438] on span "全天班" at bounding box center [1129, 439] width 73 height 12
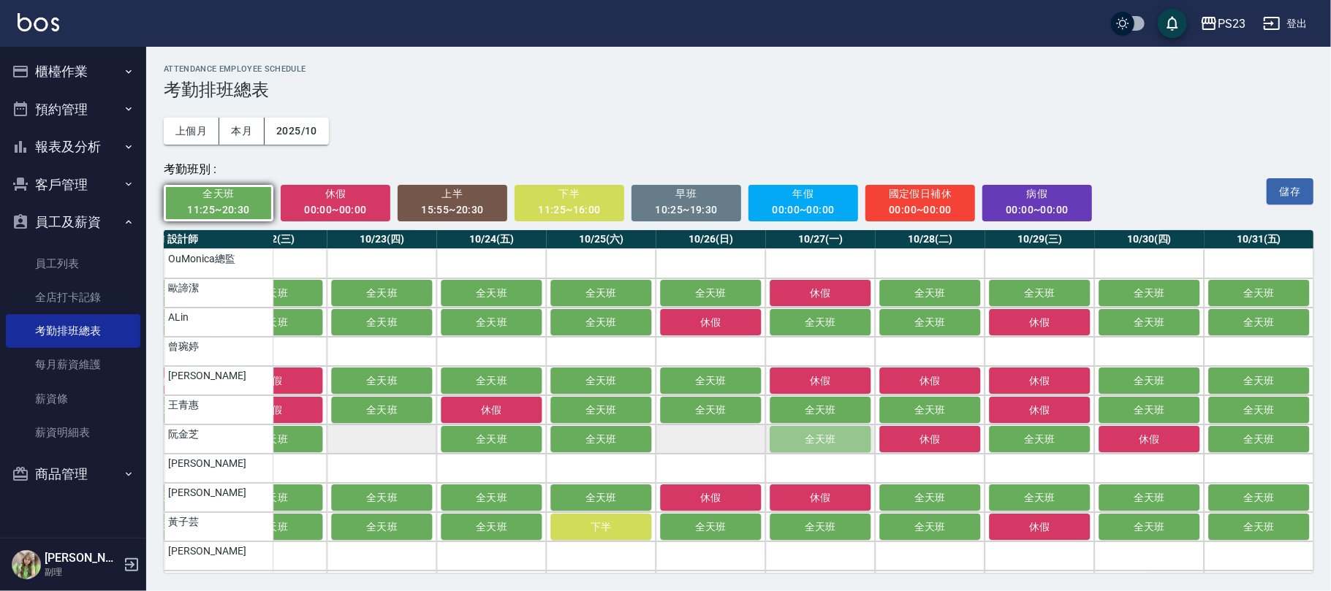
click at [804, 443] on button "全天班" at bounding box center [820, 439] width 101 height 26
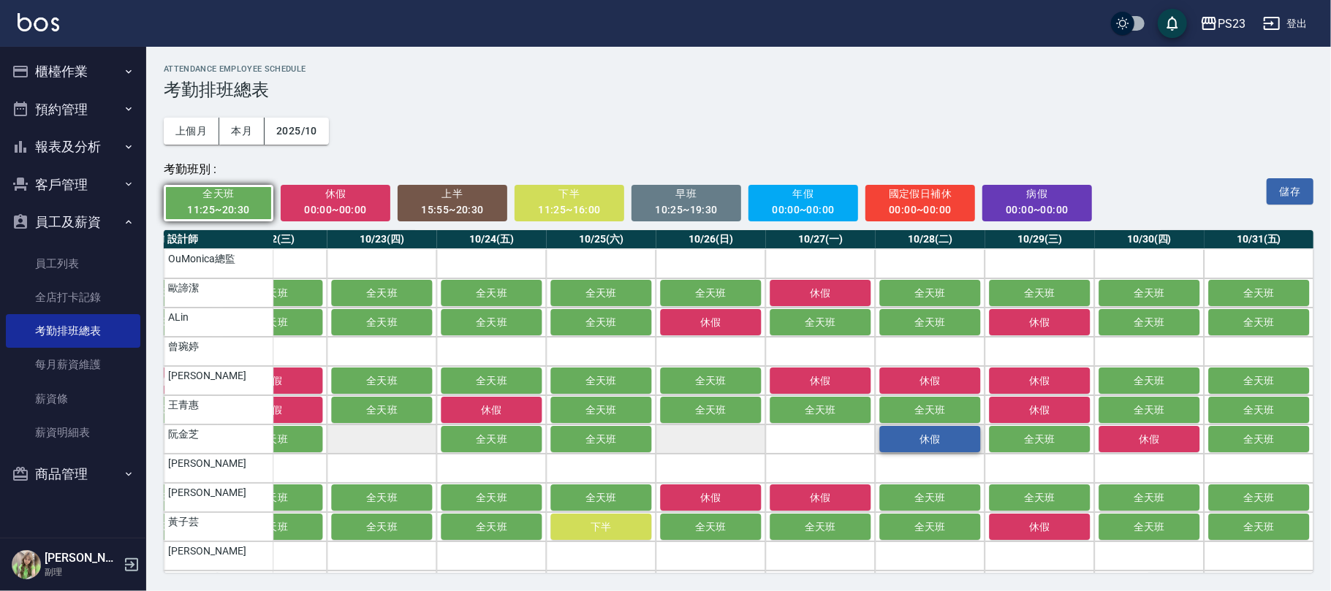
click at [954, 440] on span "休假" at bounding box center [929, 439] width 73 height 12
click at [954, 440] on span "全天班" at bounding box center [929, 439] width 73 height 12
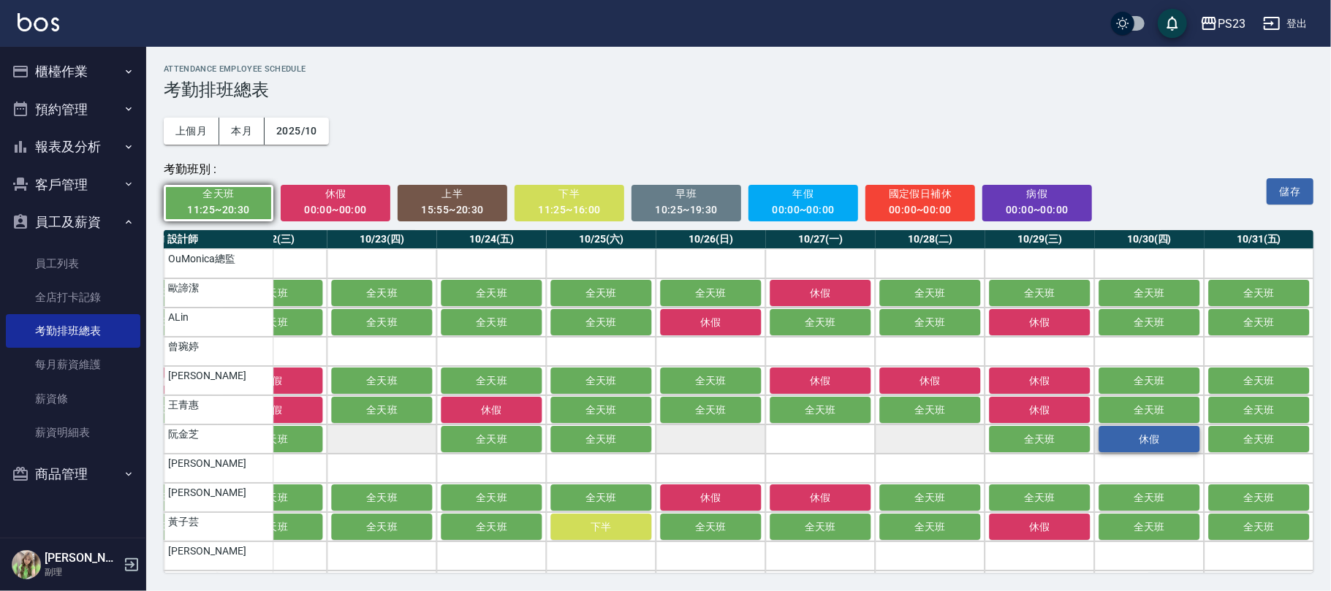
click at [1138, 442] on span "休假" at bounding box center [1148, 439] width 73 height 12
click at [1138, 442] on span "全天班" at bounding box center [1148, 439] width 73 height 12
click at [1291, 191] on button "儲存" at bounding box center [1290, 191] width 47 height 27
click at [1283, 20] on button "登出" at bounding box center [1285, 23] width 56 height 27
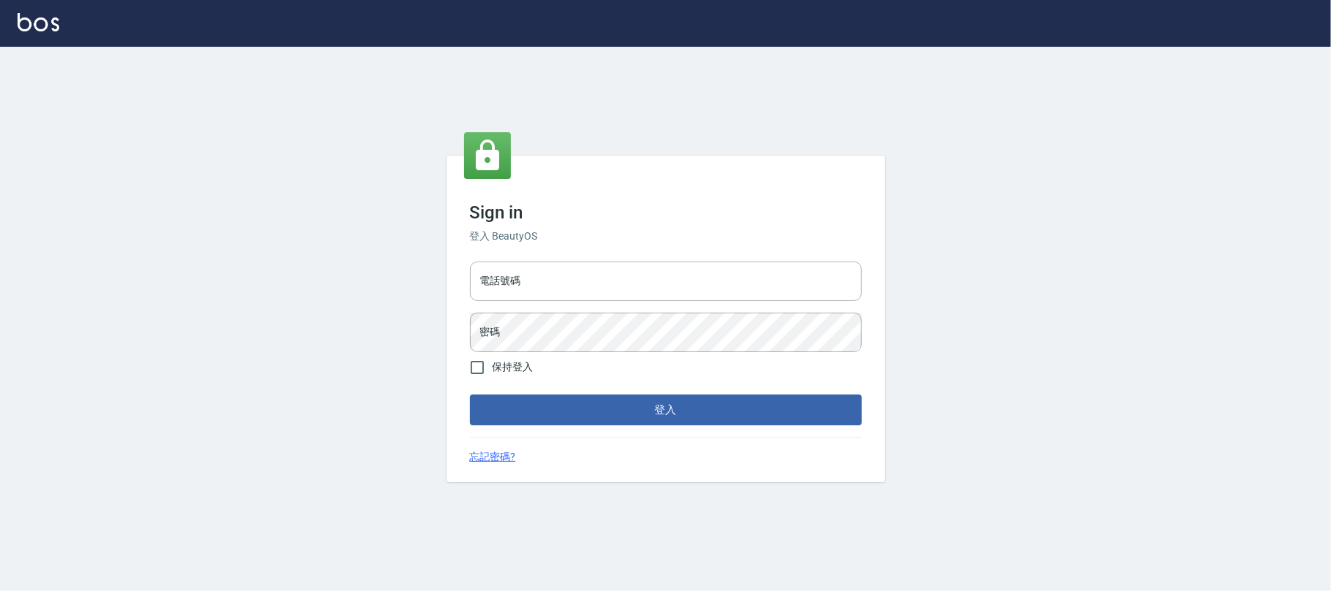
click at [558, 294] on input "電話號碼" at bounding box center [666, 281] width 392 height 39
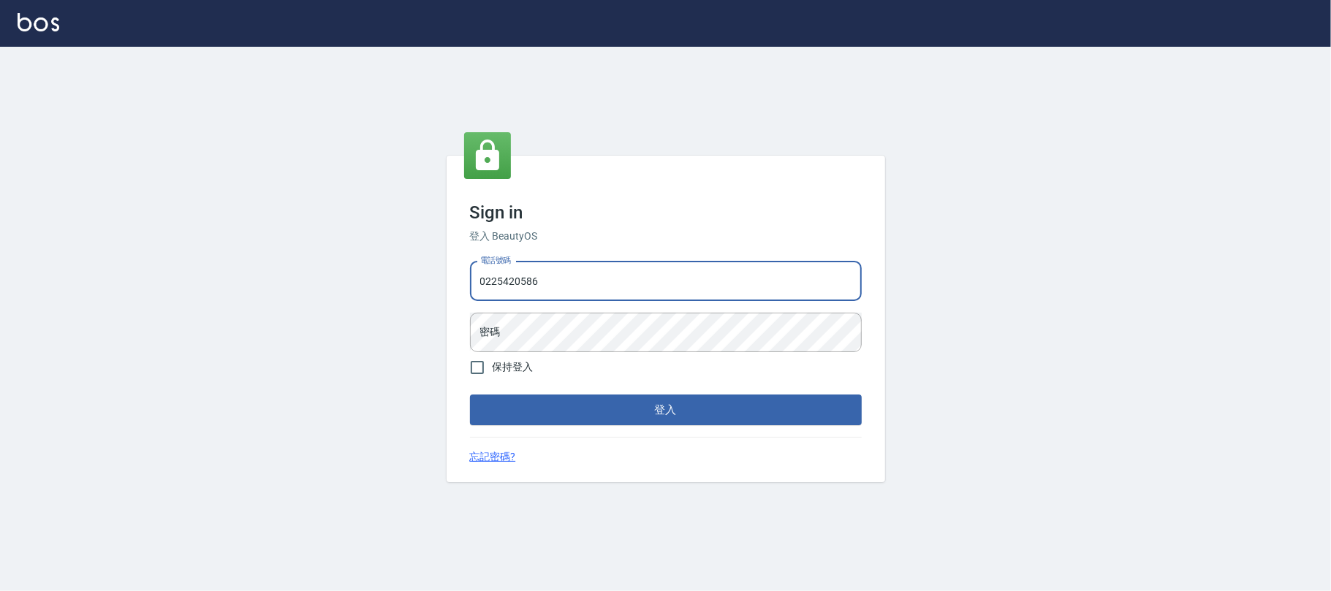
type input "0225420586"
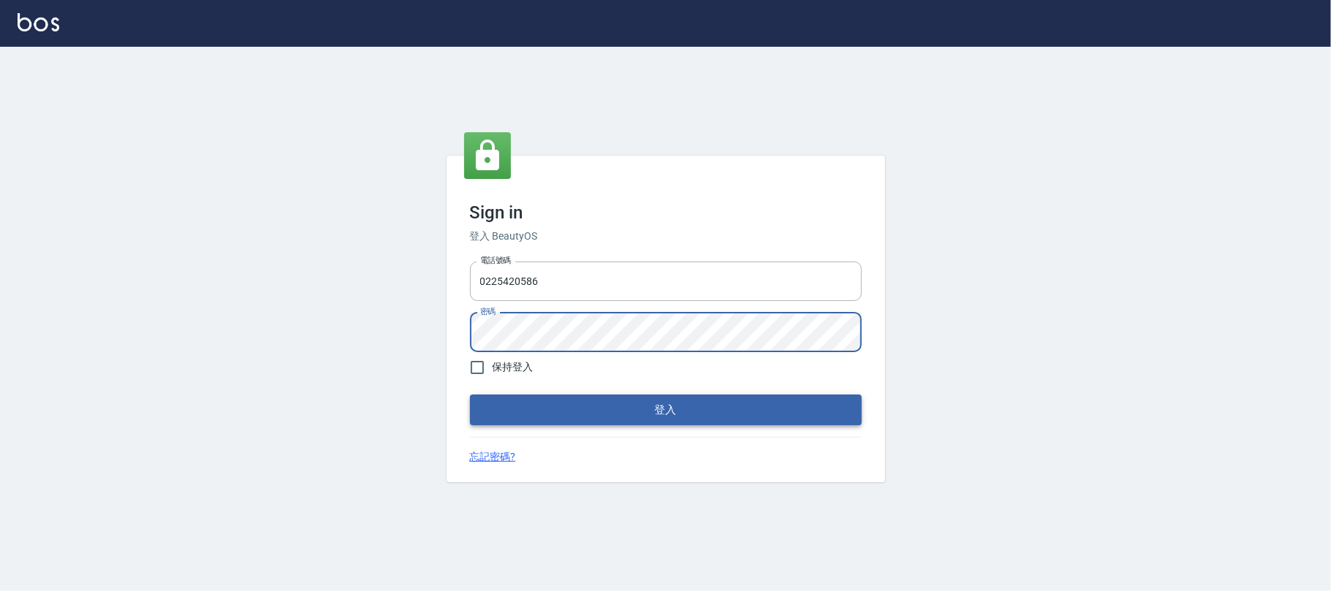
click at [632, 412] on button "登入" at bounding box center [666, 410] width 392 height 31
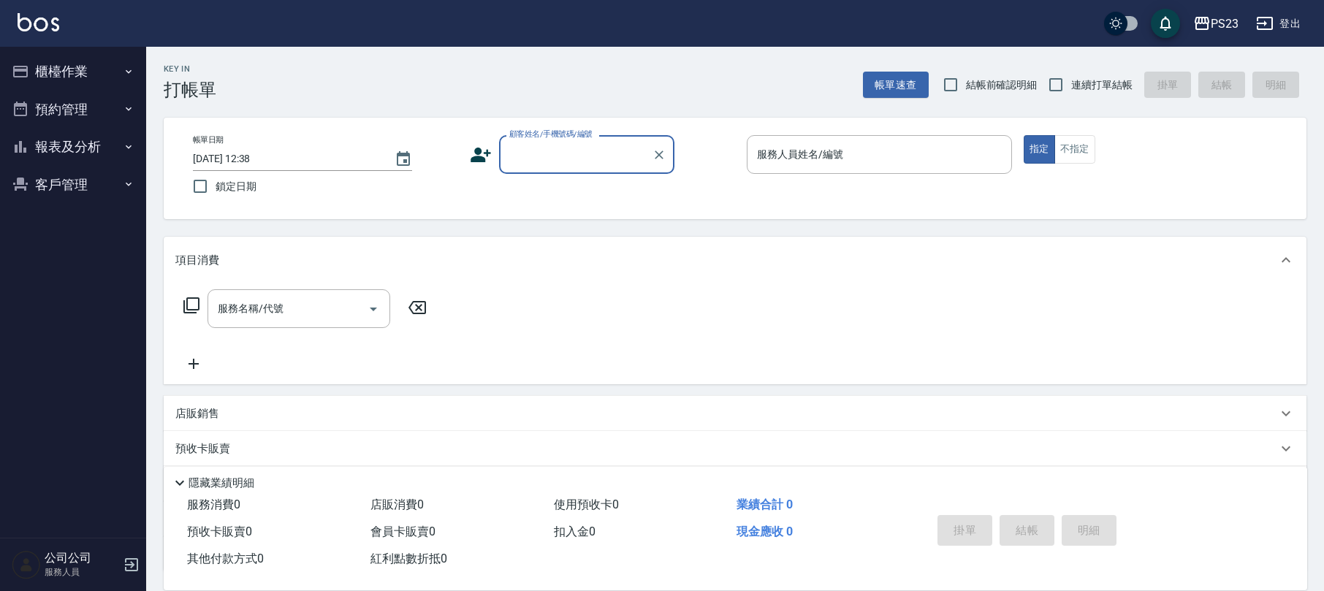
click at [79, 75] on button "櫃檯作業" at bounding box center [73, 72] width 134 height 38
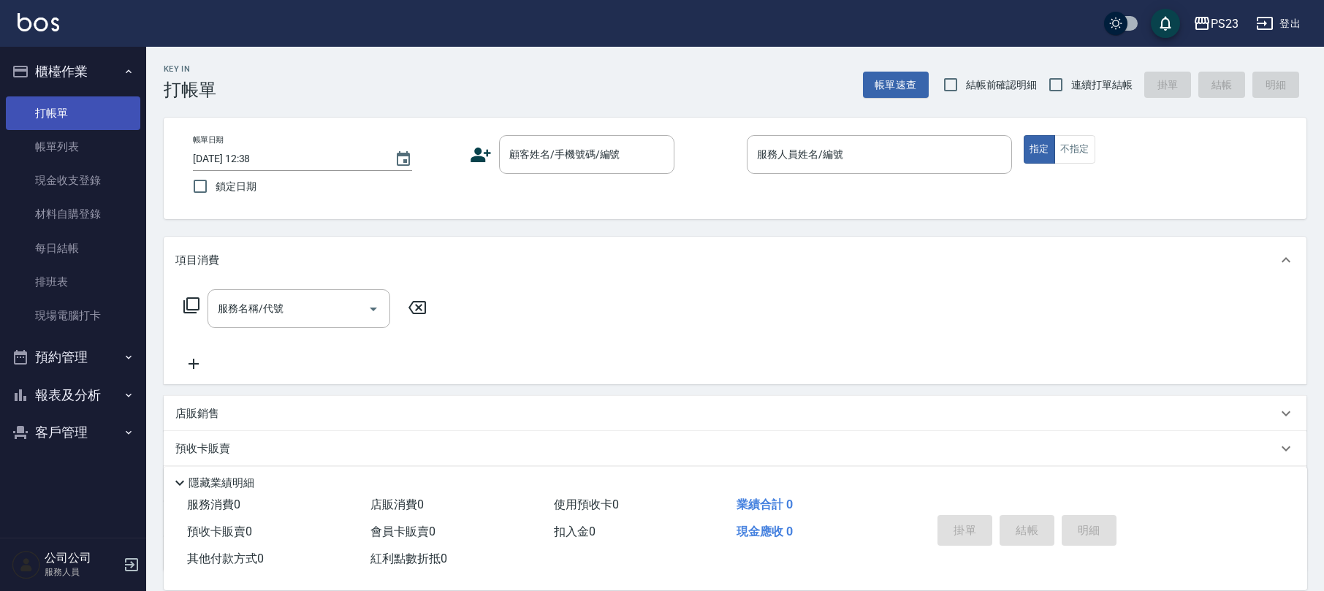
click at [69, 115] on link "打帳單" at bounding box center [73, 113] width 134 height 34
